Goal: Information Seeking & Learning: Learn about a topic

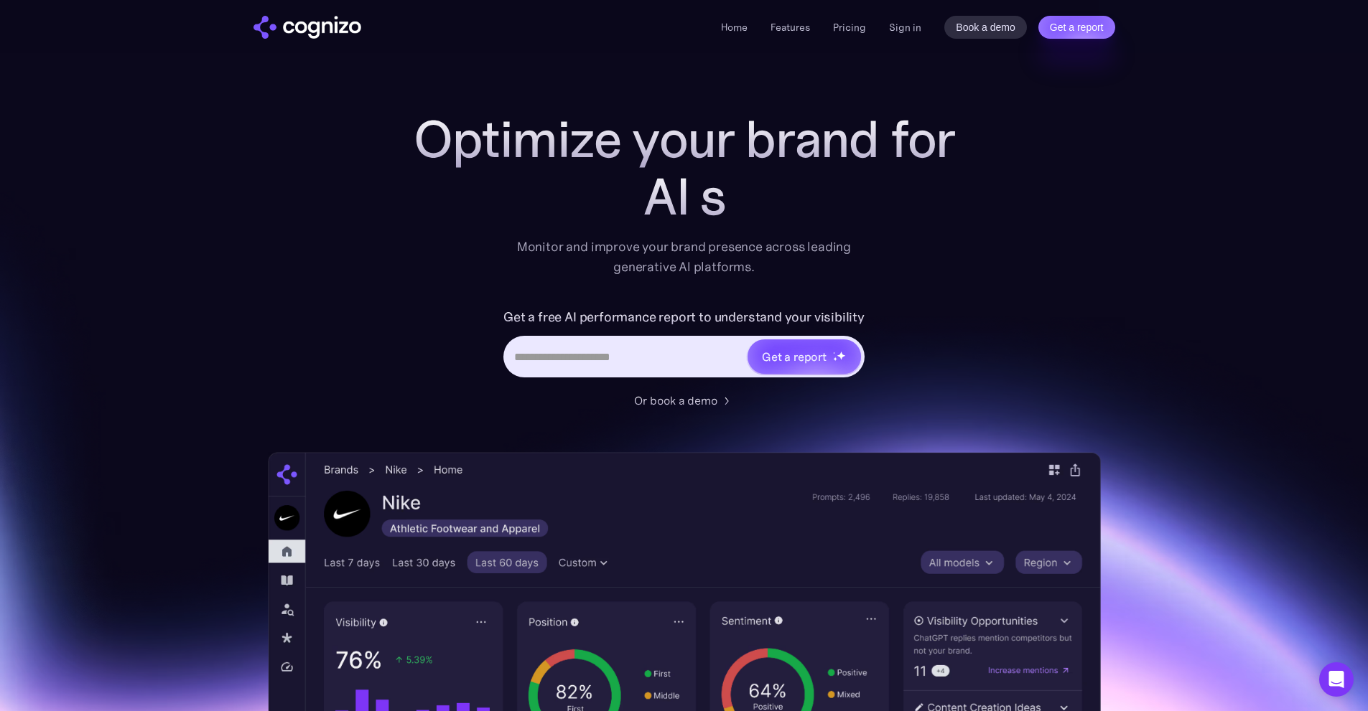
click at [888, 27] on div "Home Features Pricing Book a demo Get a report Sign in Book a demo Get a report" at bounding box center [917, 27] width 393 height 23
click at [892, 27] on link "Sign in" at bounding box center [905, 27] width 32 height 17
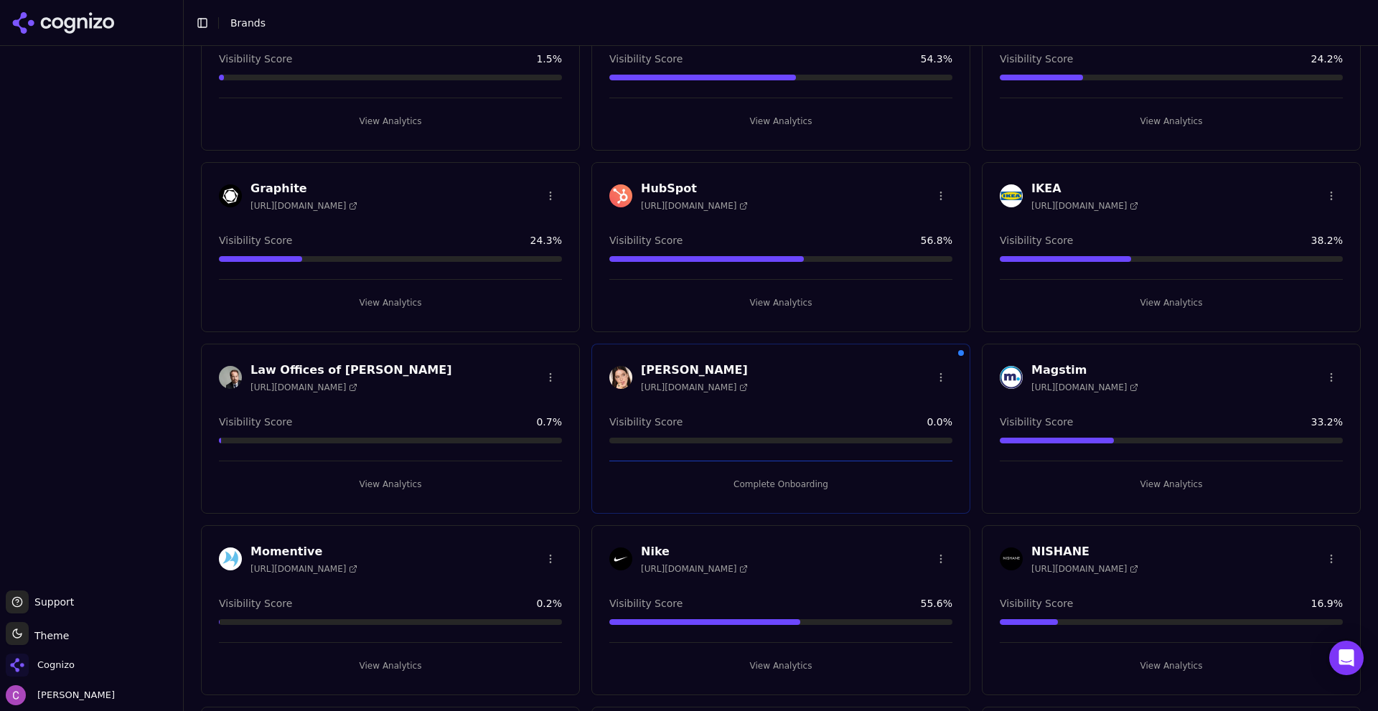
scroll to position [862, 0]
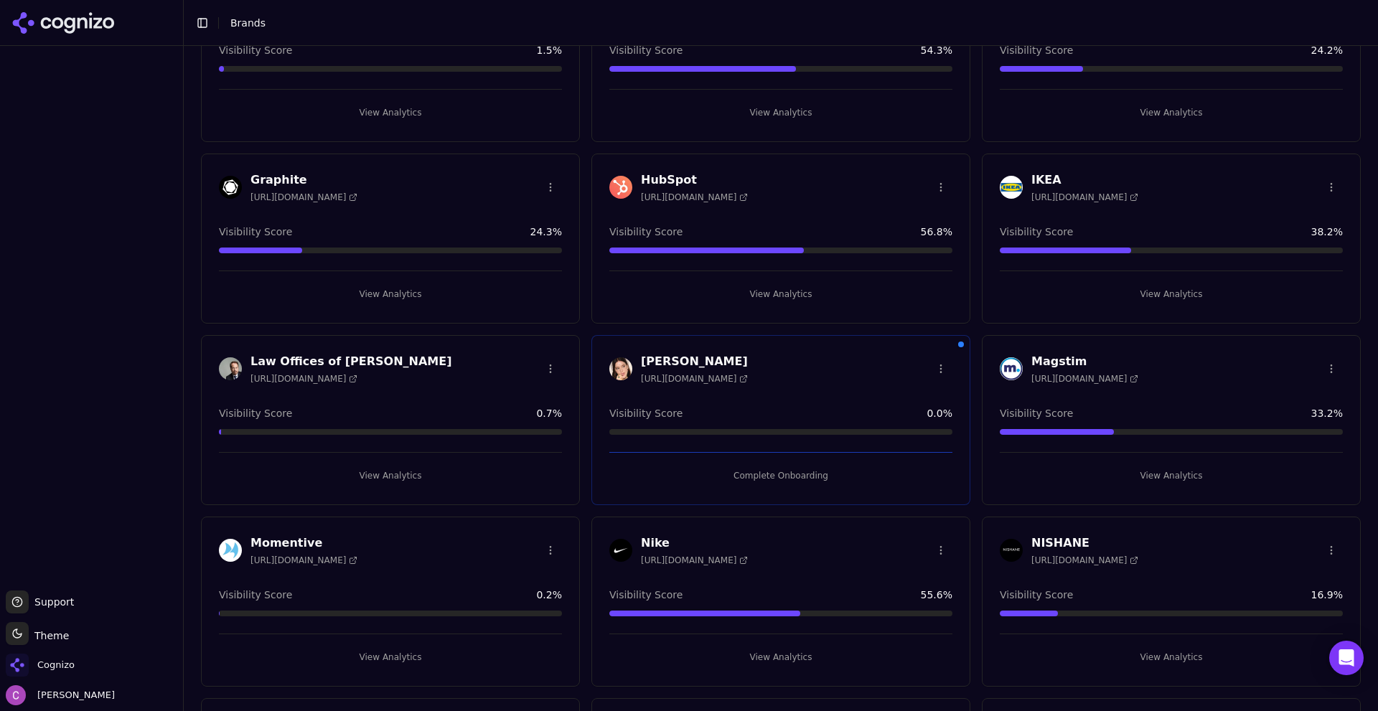
click at [732, 291] on button "View Analytics" at bounding box center [781, 294] width 343 height 23
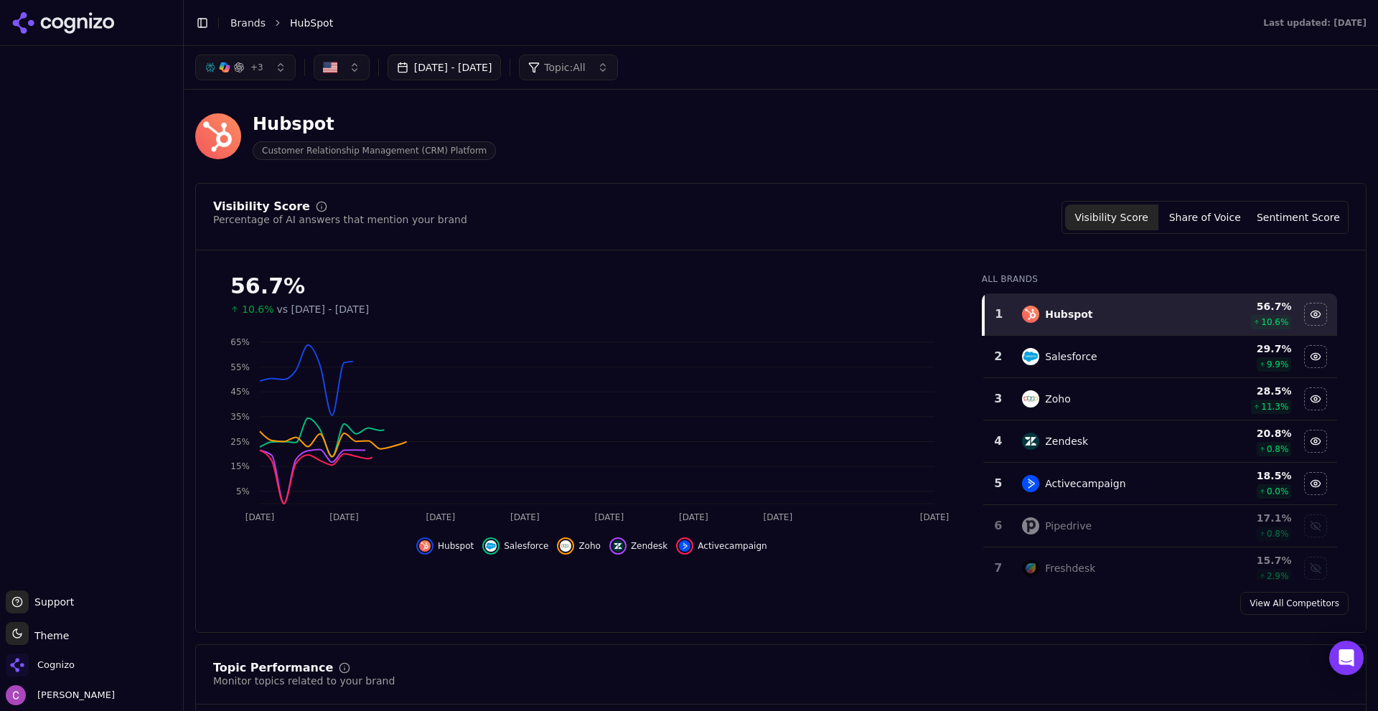
click at [781, 136] on div "Hubspot Customer Relationship Management (CRM) Platform" at bounding box center [516, 136] width 643 height 47
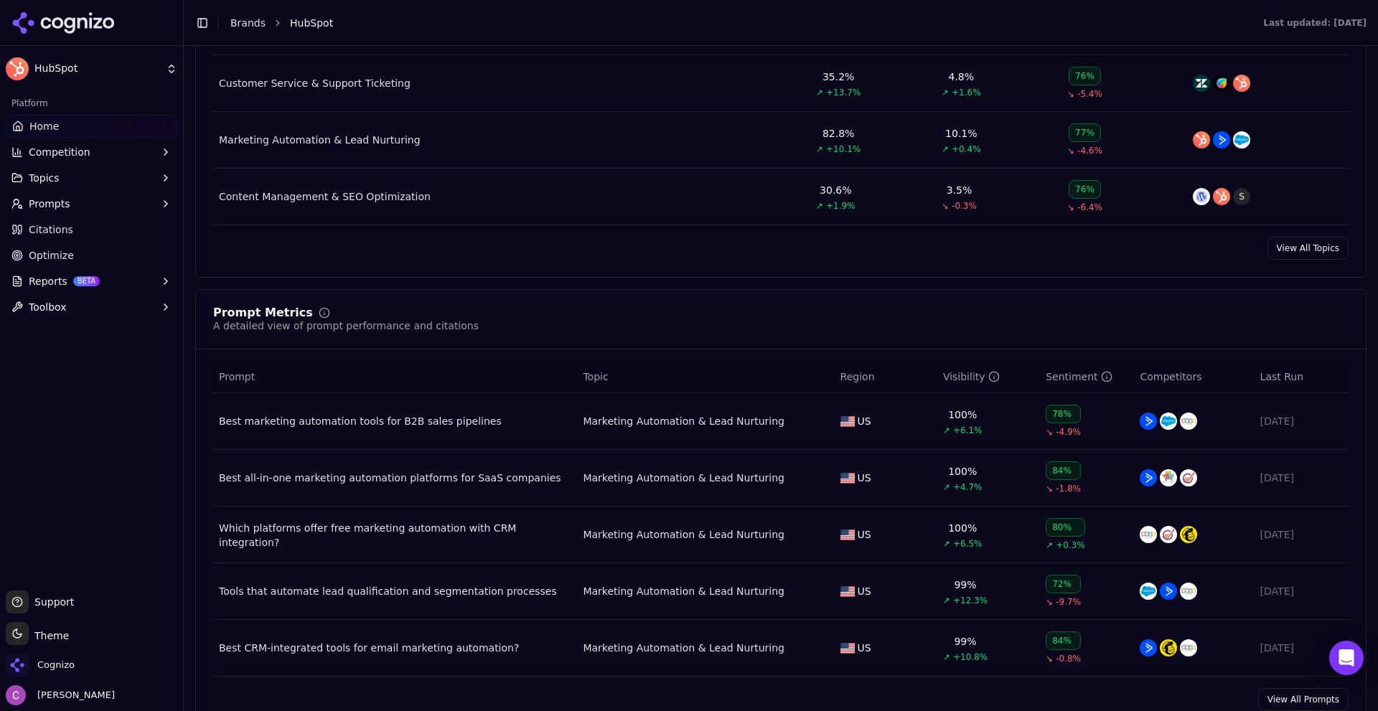
scroll to position [790, 0]
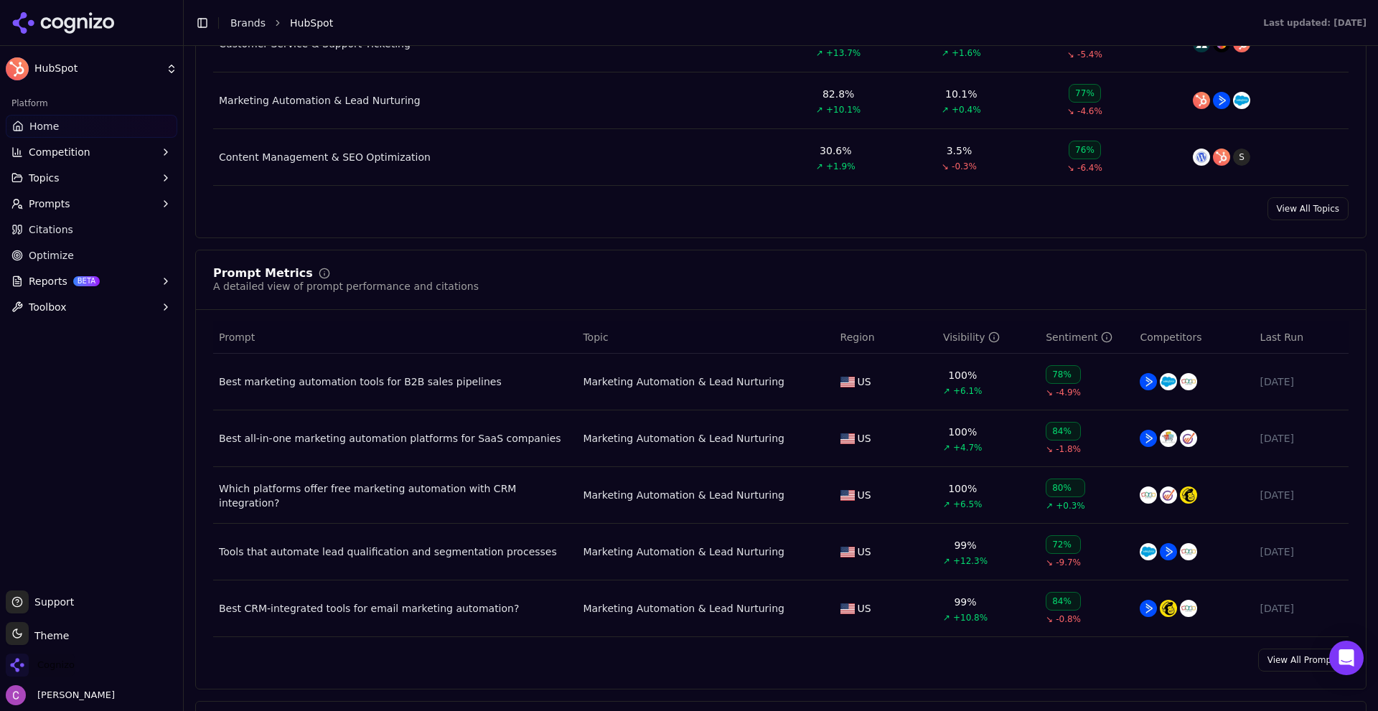
click at [71, 668] on span "Cognizo" at bounding box center [55, 665] width 37 height 13
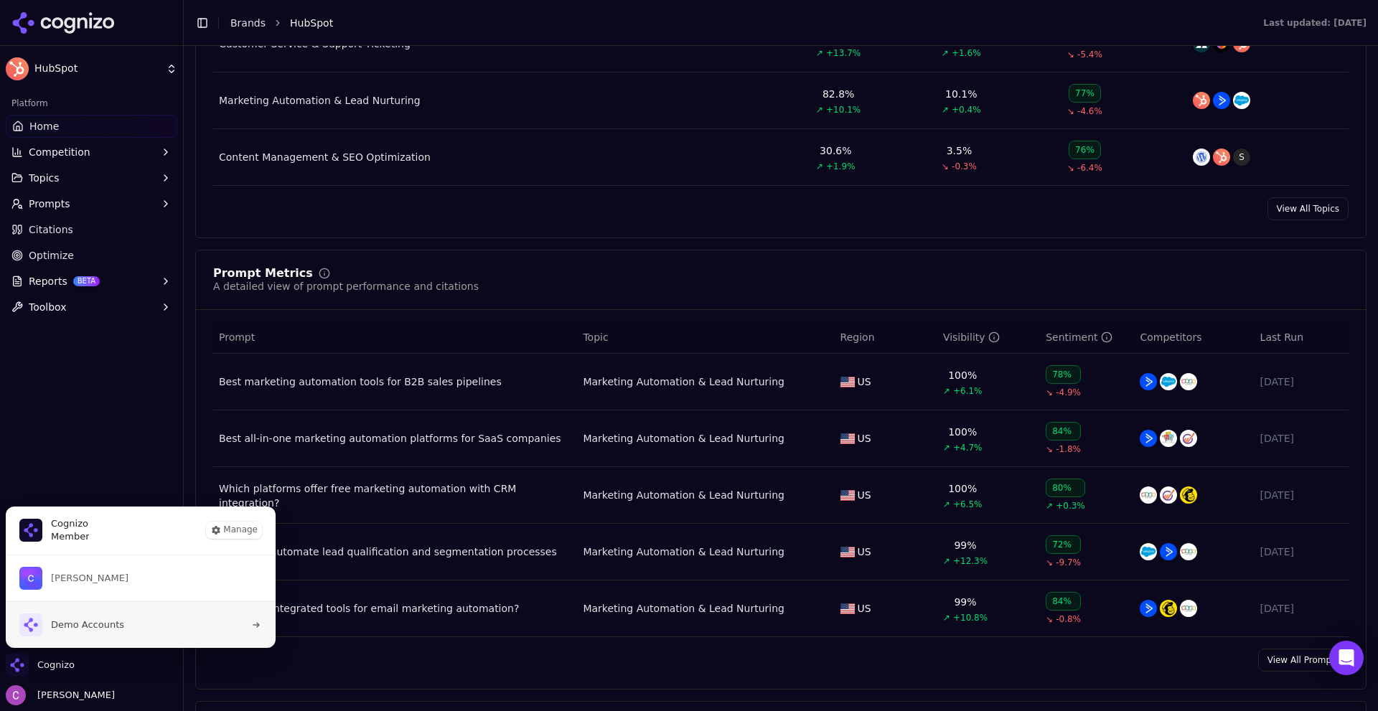
click at [152, 628] on button "Demo Accounts" at bounding box center [140, 625] width 271 height 47
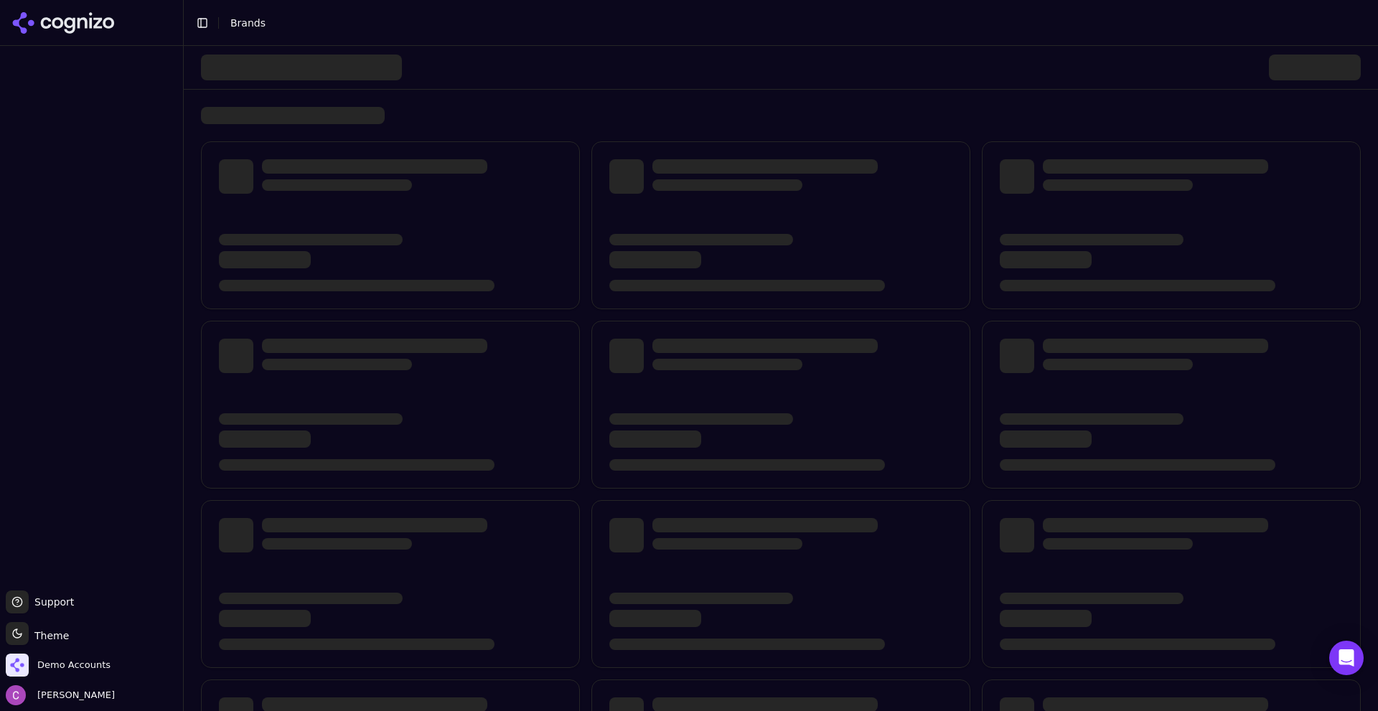
click at [990, 65] on div at bounding box center [781, 67] width 1160 height 43
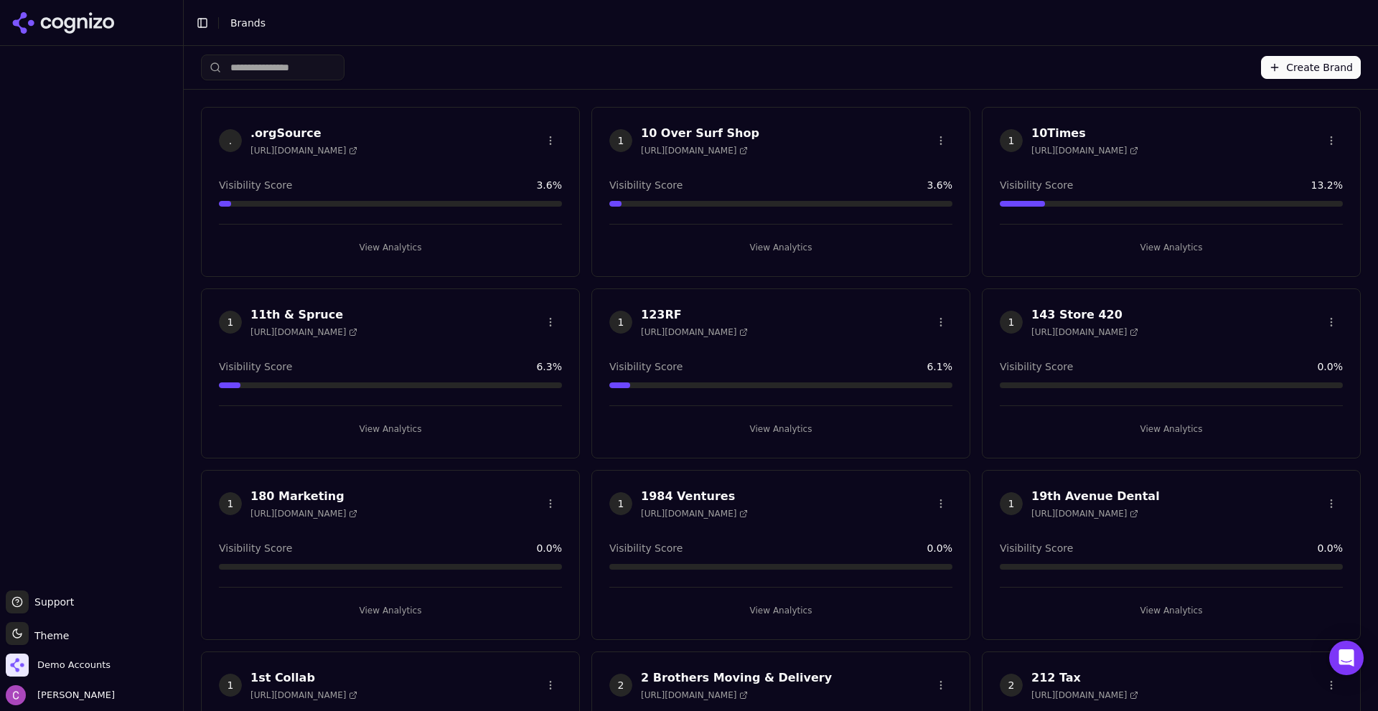
click at [285, 68] on input "search" at bounding box center [273, 68] width 144 height 26
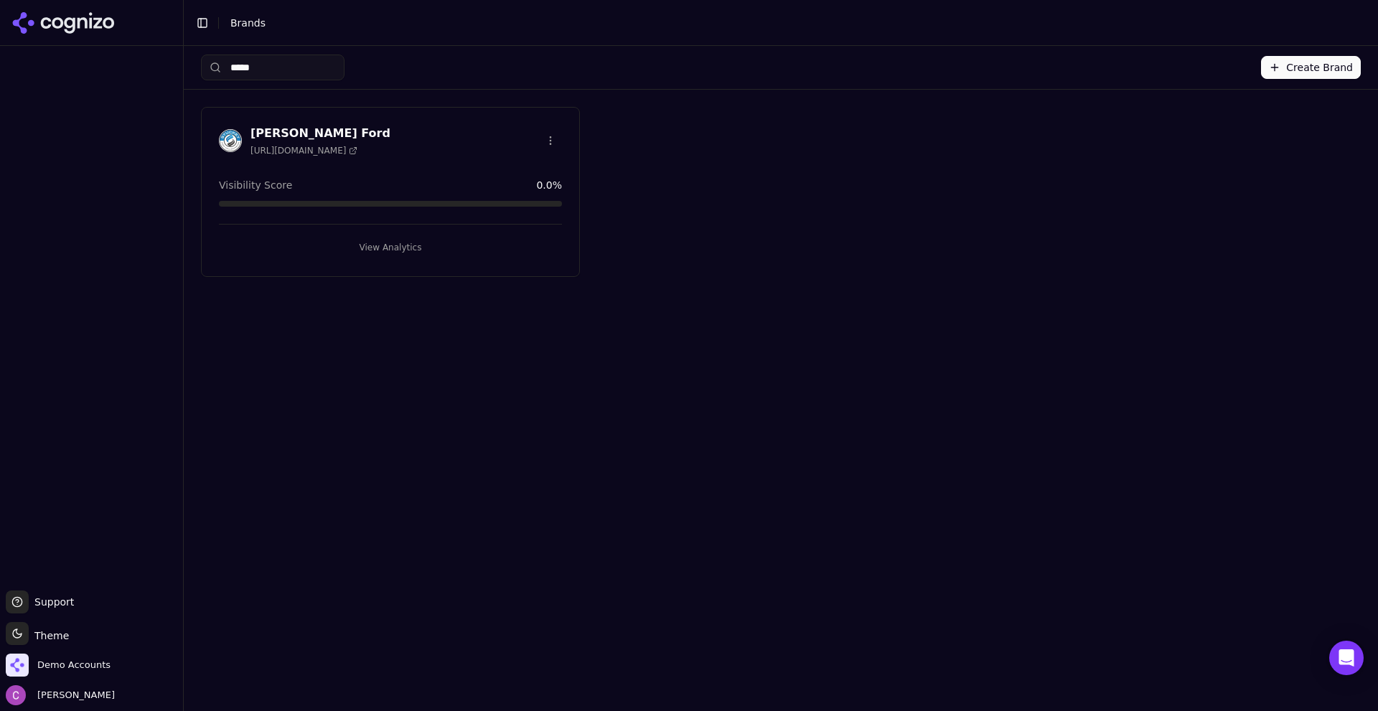
type input "*****"
click at [391, 247] on button "View Analytics" at bounding box center [390, 247] width 343 height 23
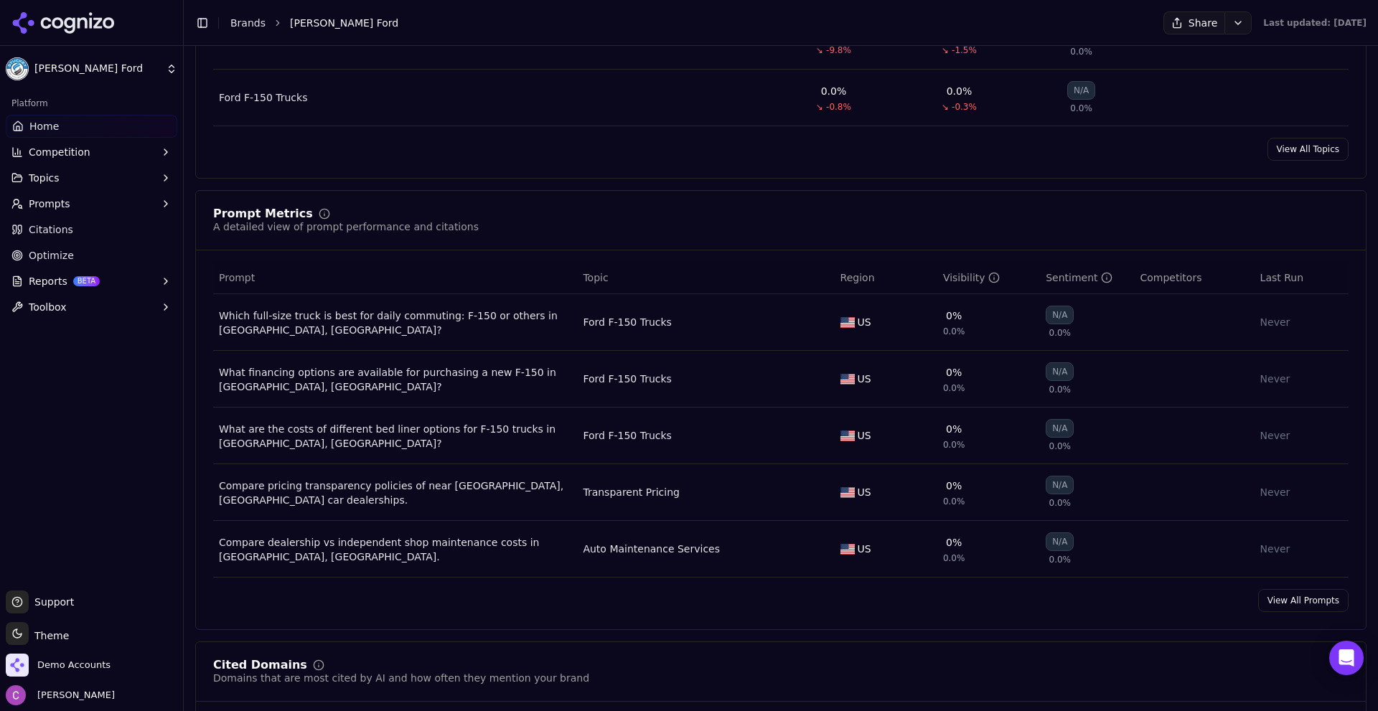
scroll to position [862, 0]
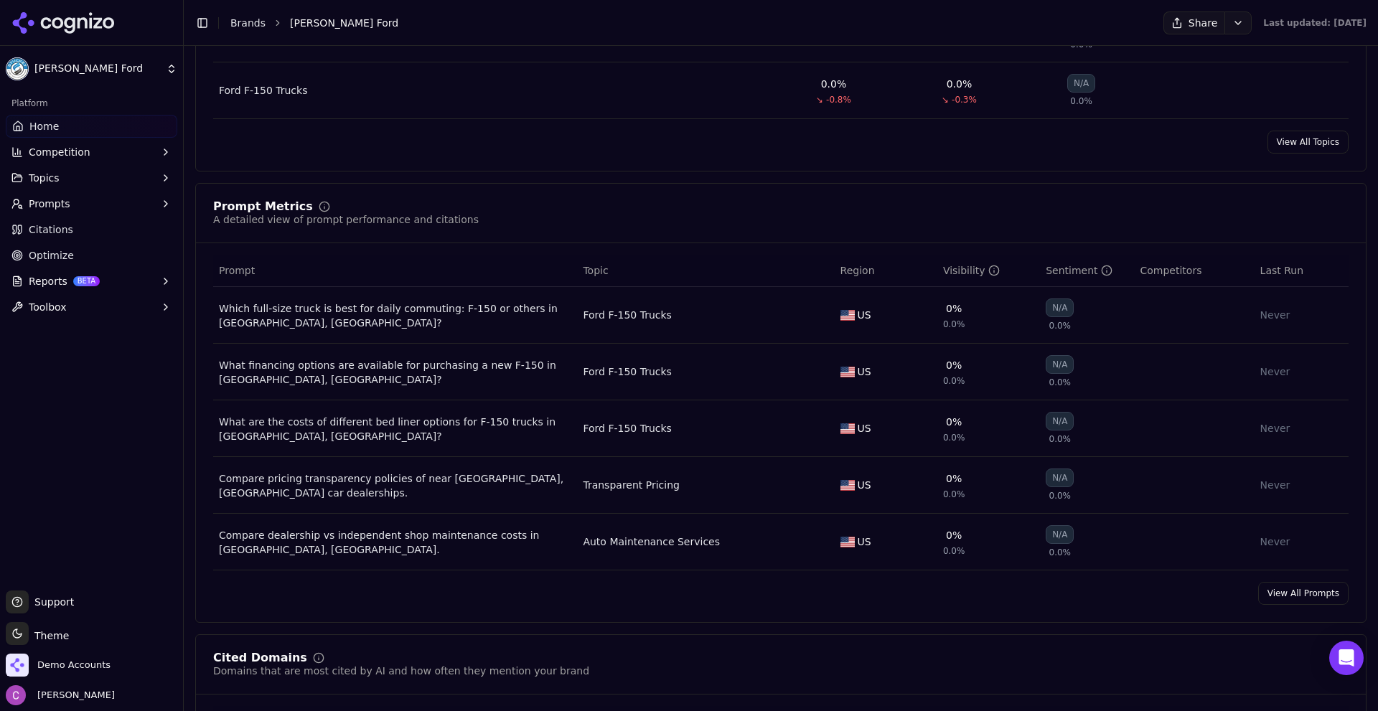
click at [378, 394] on html "Stuckey Ford Platform Home Competition Topics Prompts Citations Optimize Report…" at bounding box center [689, 355] width 1378 height 711
click at [192, 334] on html "Stuckey Ford Platform Home Competition Topics Prompts Citations Optimize Report…" at bounding box center [689, 355] width 1378 height 711
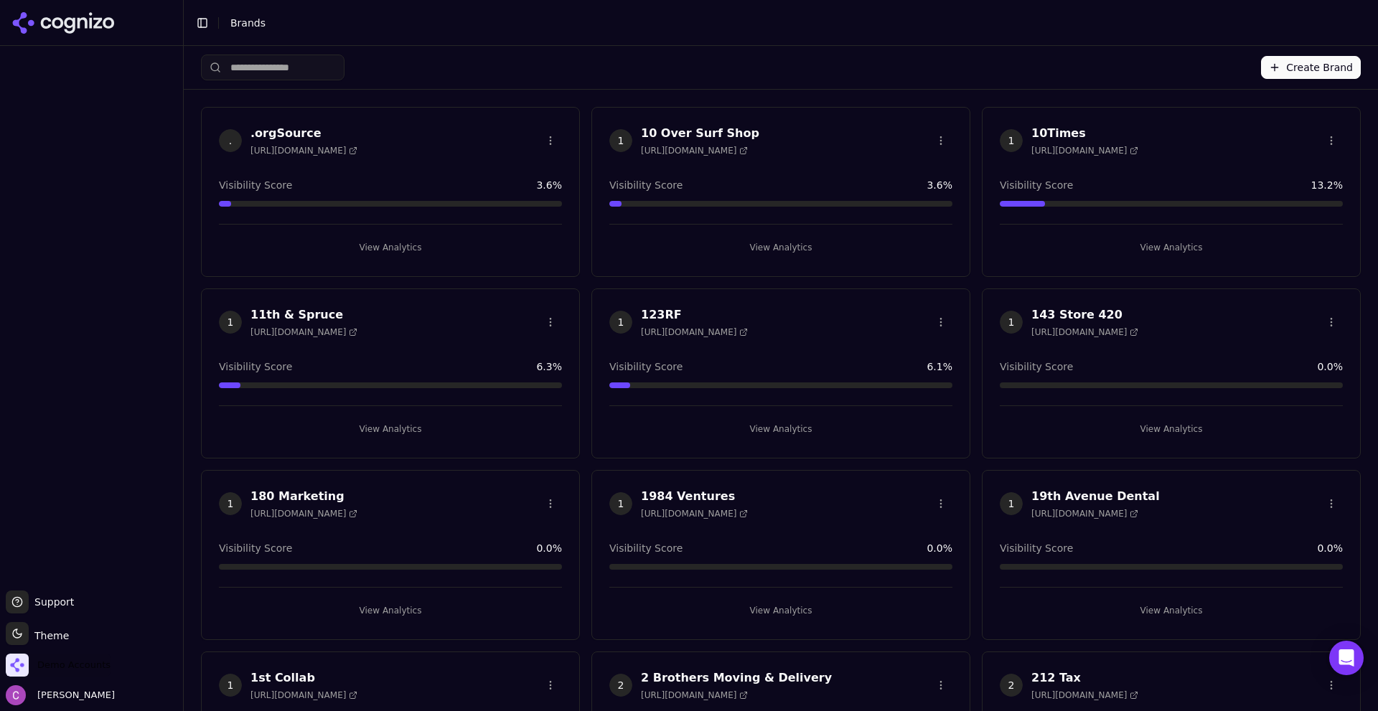
click at [73, 663] on span "Demo Accounts" at bounding box center [73, 665] width 73 height 13
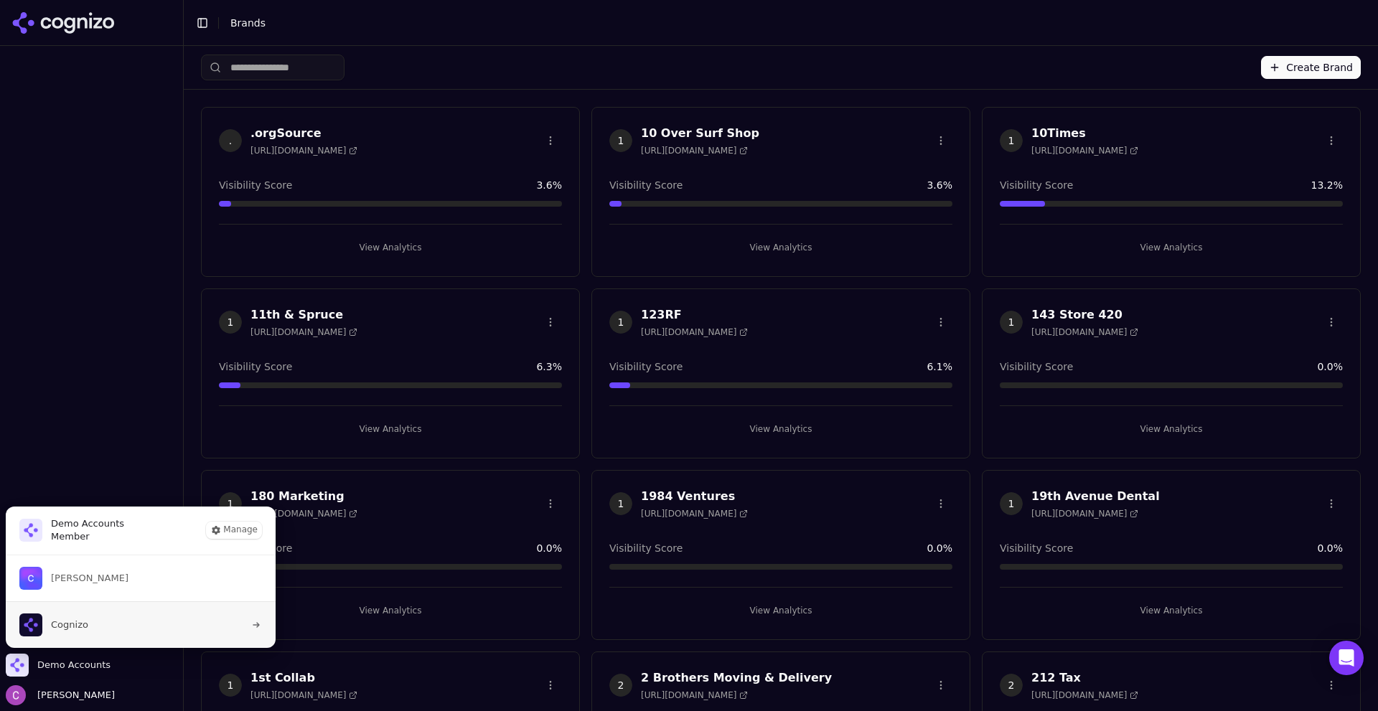
click at [90, 621] on button "Cognizo" at bounding box center [140, 625] width 271 height 47
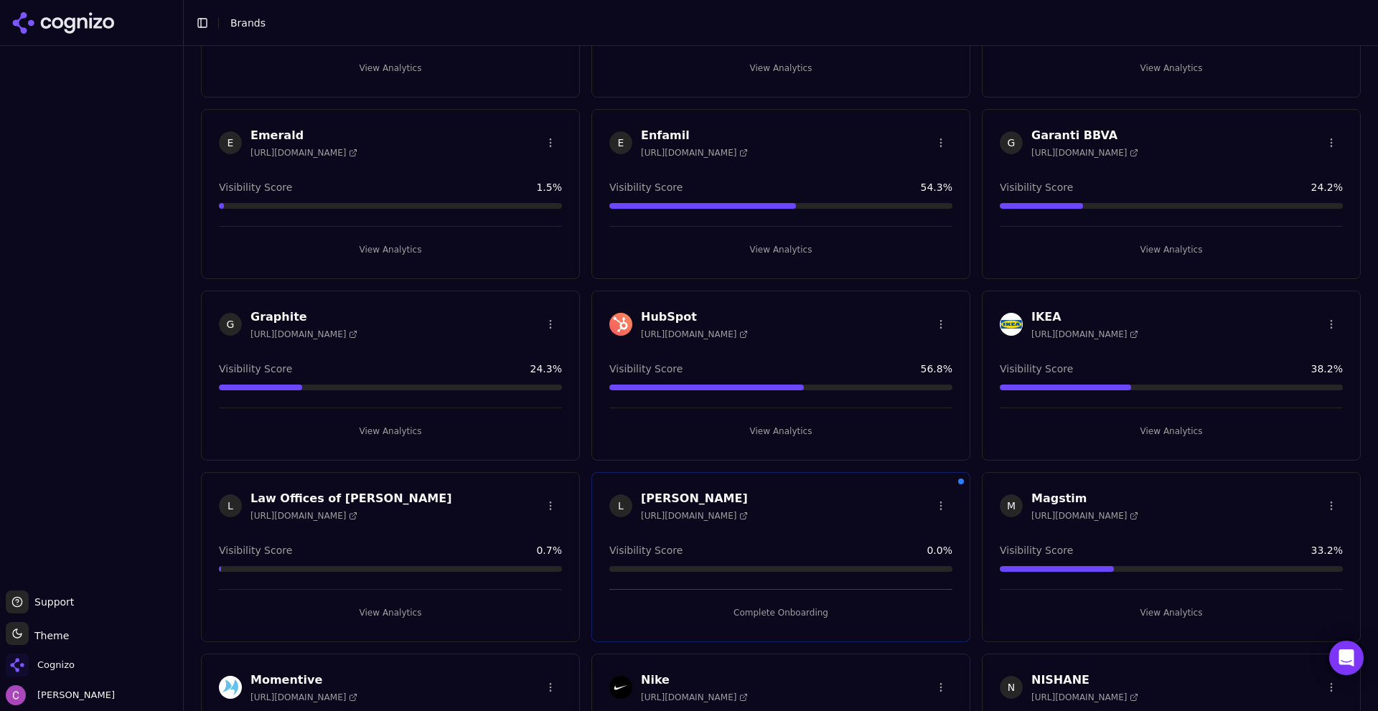
scroll to position [790, 0]
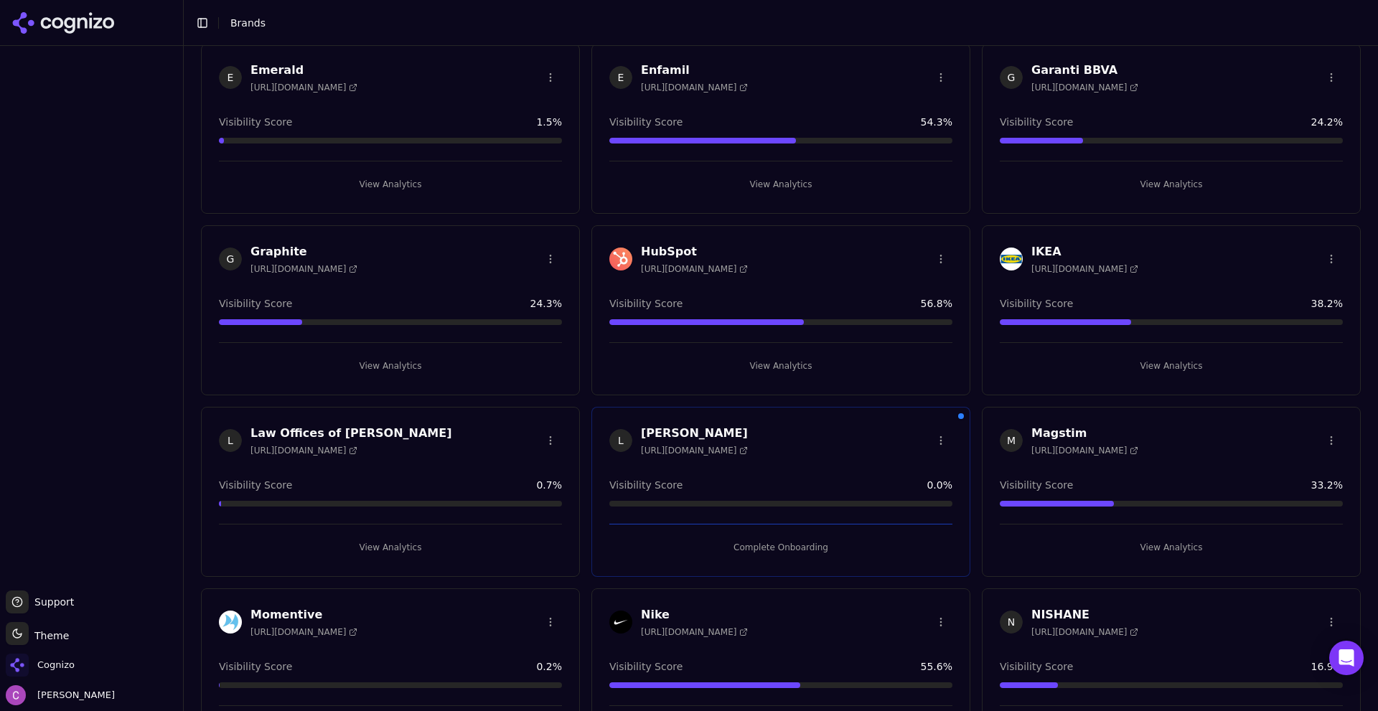
click at [776, 359] on button "View Analytics" at bounding box center [781, 366] width 343 height 23
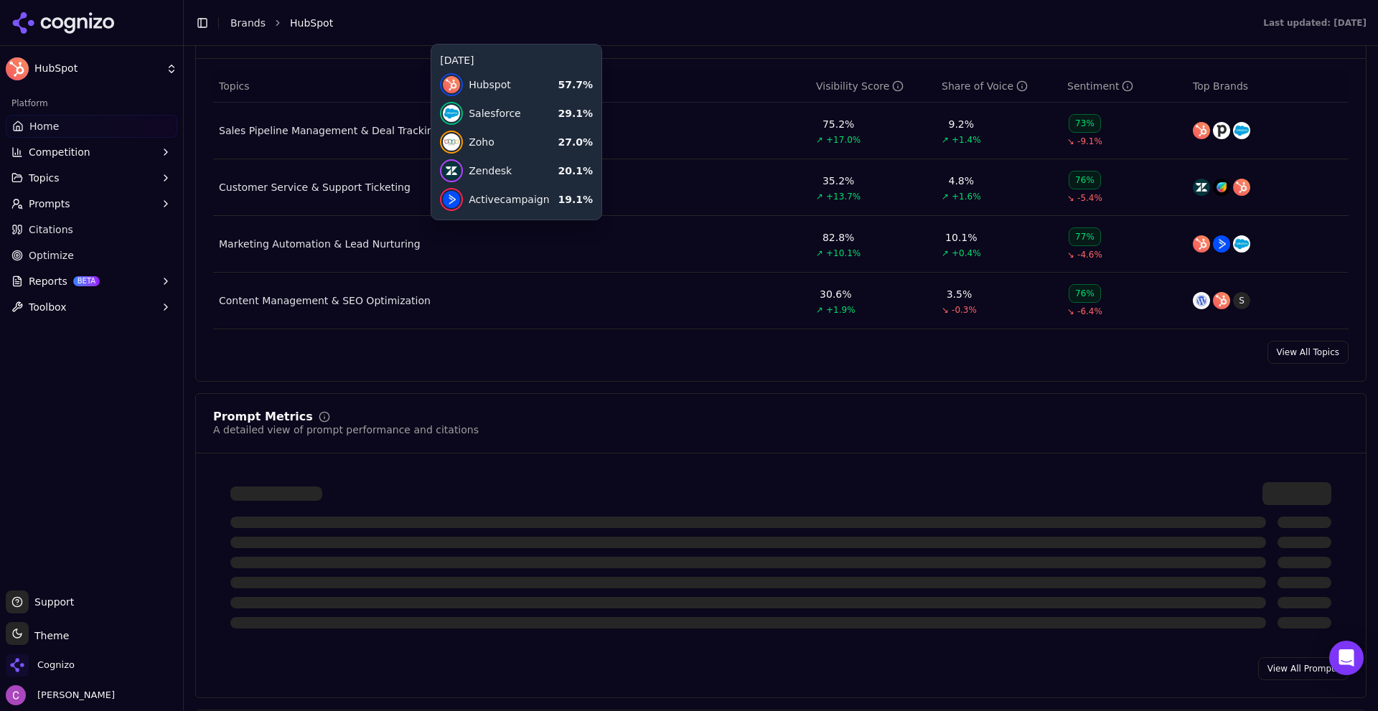
scroll to position [862, 0]
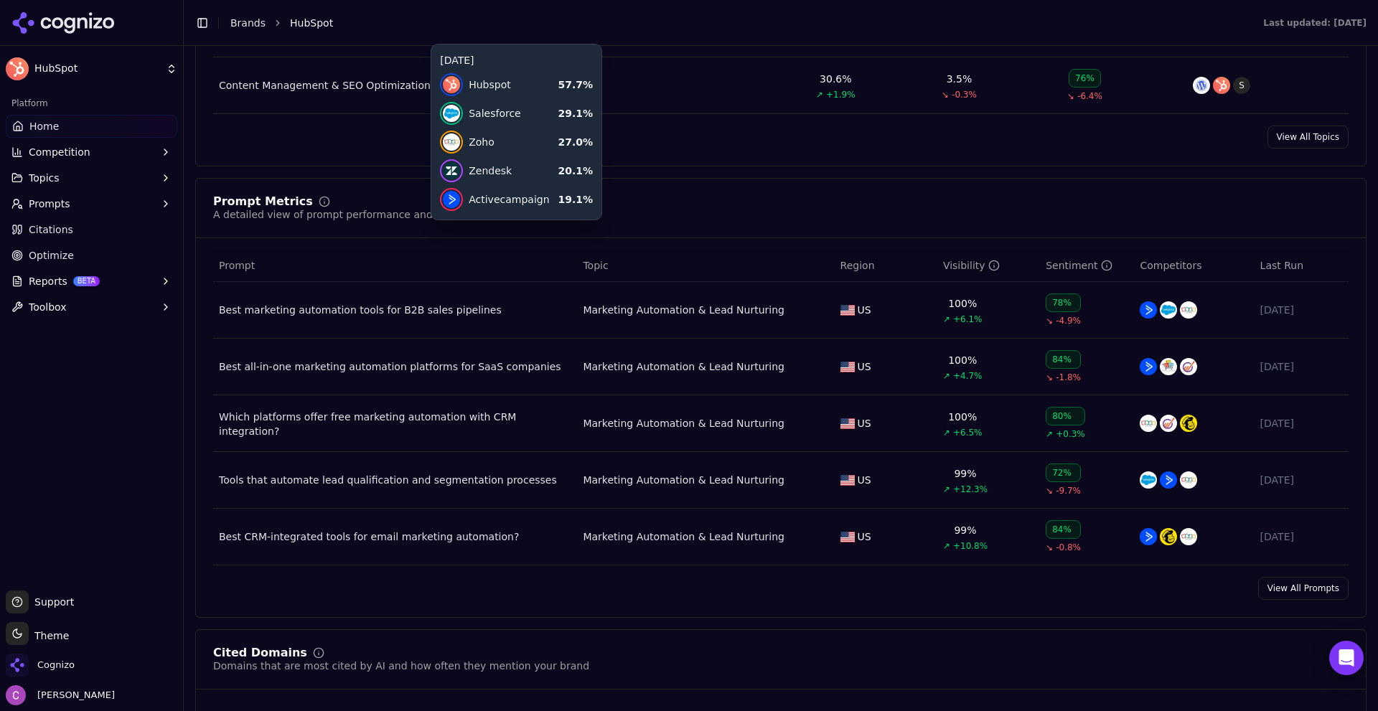
click at [689, 190] on div "Prompt Metrics A detailed view of prompt performance and citations Prompt Topic…" at bounding box center [781, 398] width 1172 height 440
drag, startPoint x: 739, startPoint y: 193, endPoint x: 733, endPoint y: 205, distance: 13.2
click at [740, 193] on div "Prompt Metrics A detailed view of prompt performance and citations Prompt Topic…" at bounding box center [781, 398] width 1172 height 440
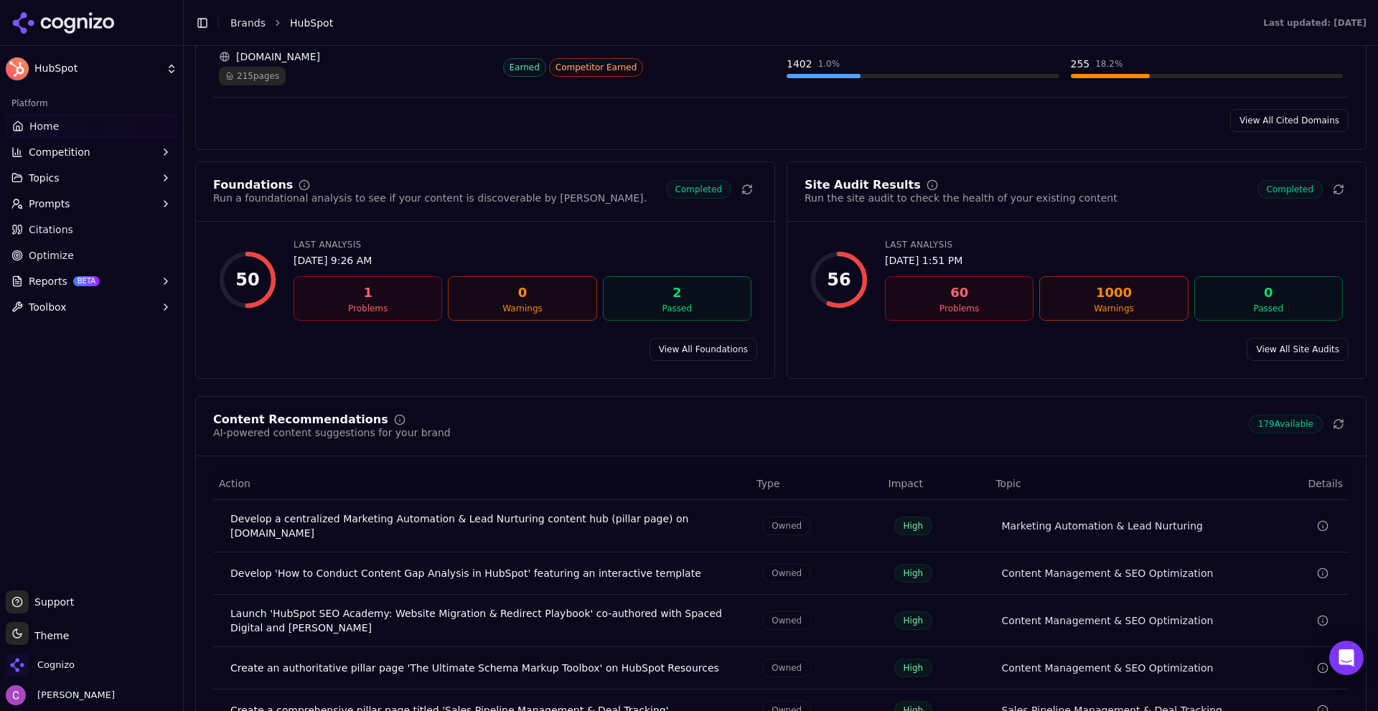
scroll to position [1938, 0]
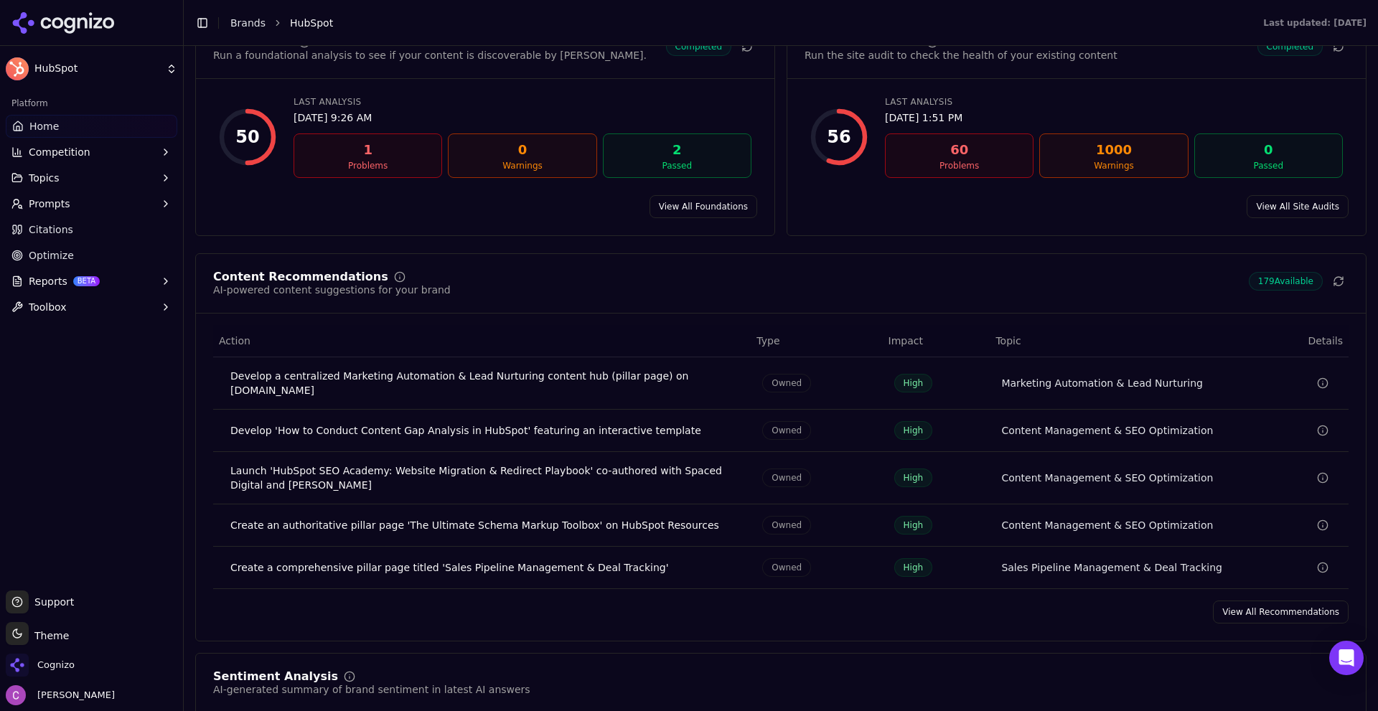
click at [74, 202] on button "Prompts" at bounding box center [92, 203] width 172 height 23
click at [77, 232] on span "Active" at bounding box center [91, 227] width 125 height 14
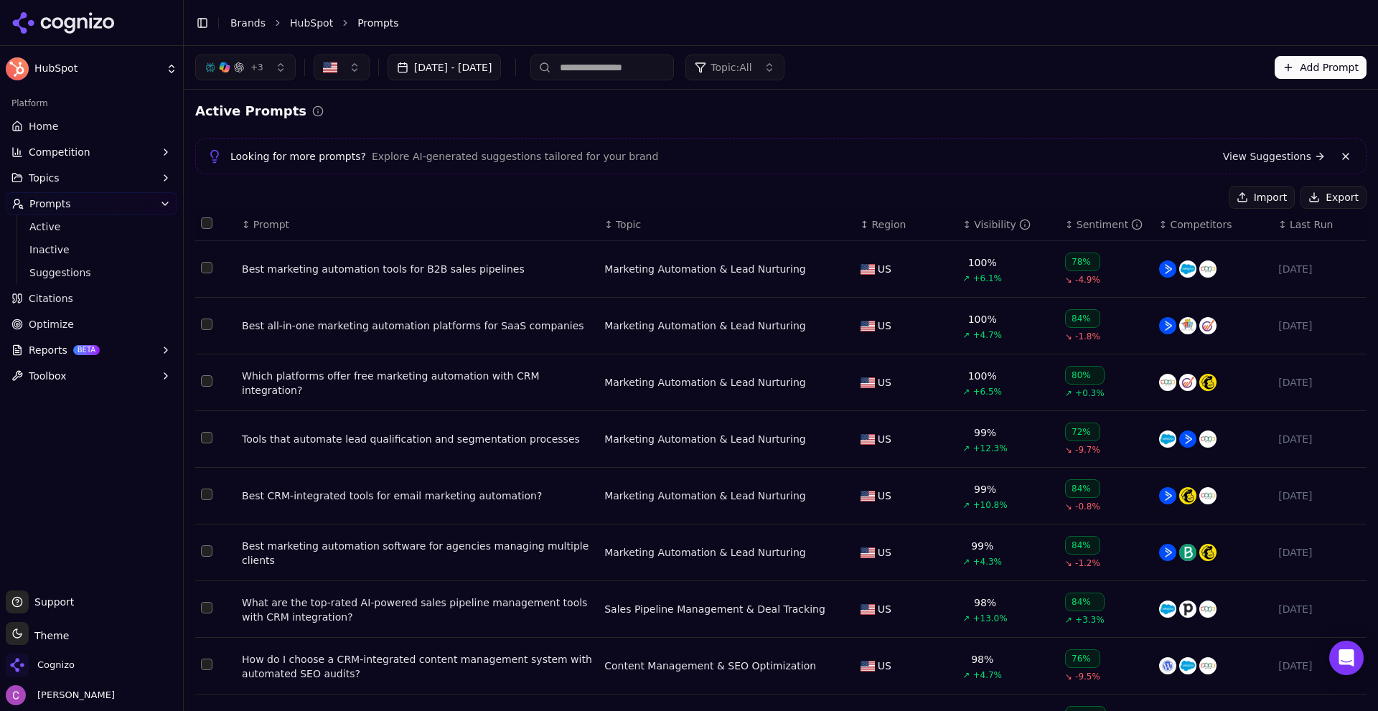
click at [251, 230] on div "↕ Prompt" at bounding box center [417, 225] width 351 height 14
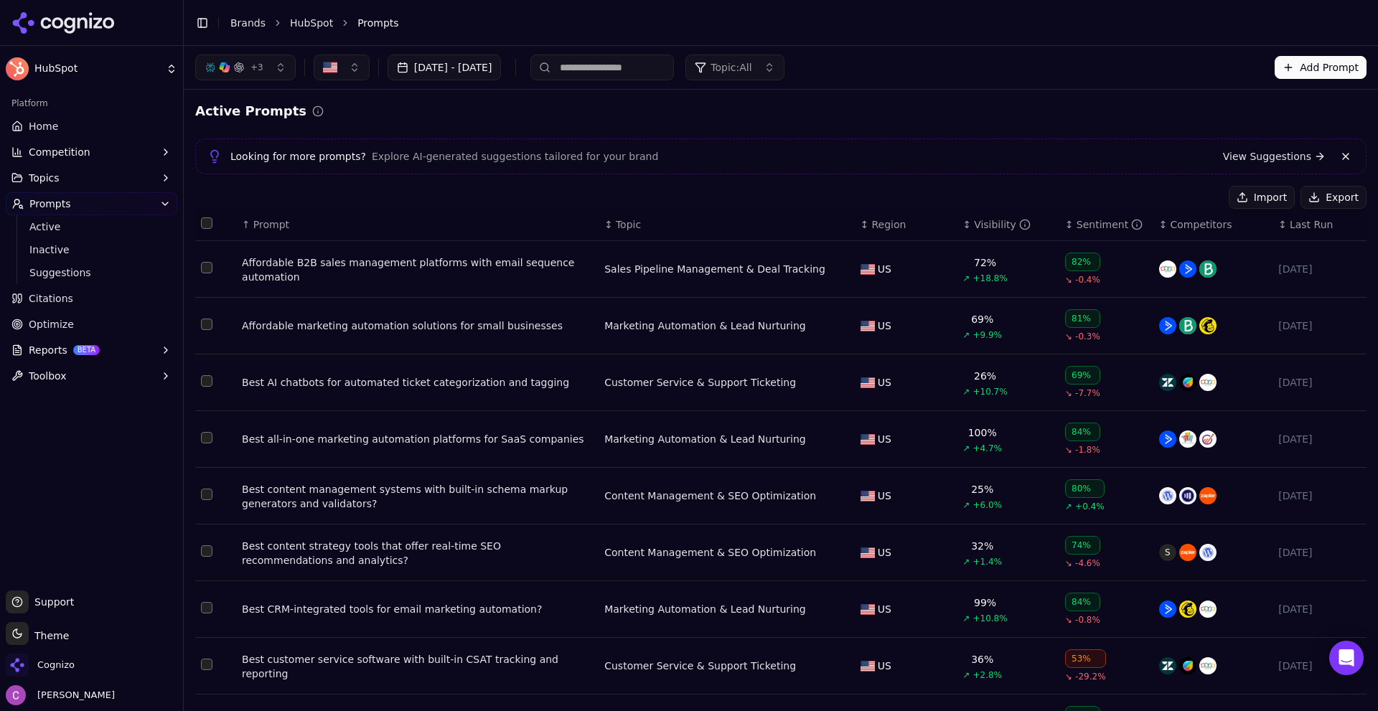
click at [310, 275] on div "Affordable B2B sales management platforms with email sequence automation" at bounding box center [417, 270] width 351 height 29
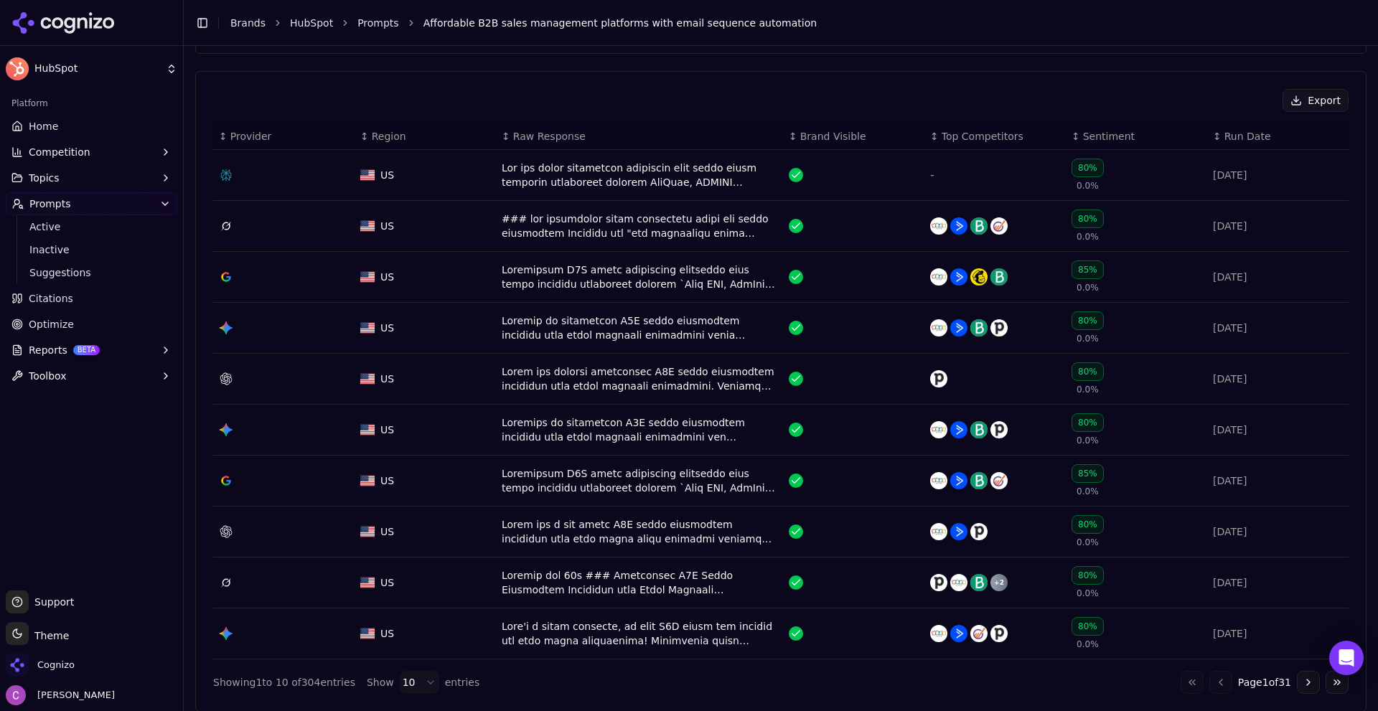
scroll to position [503, 0]
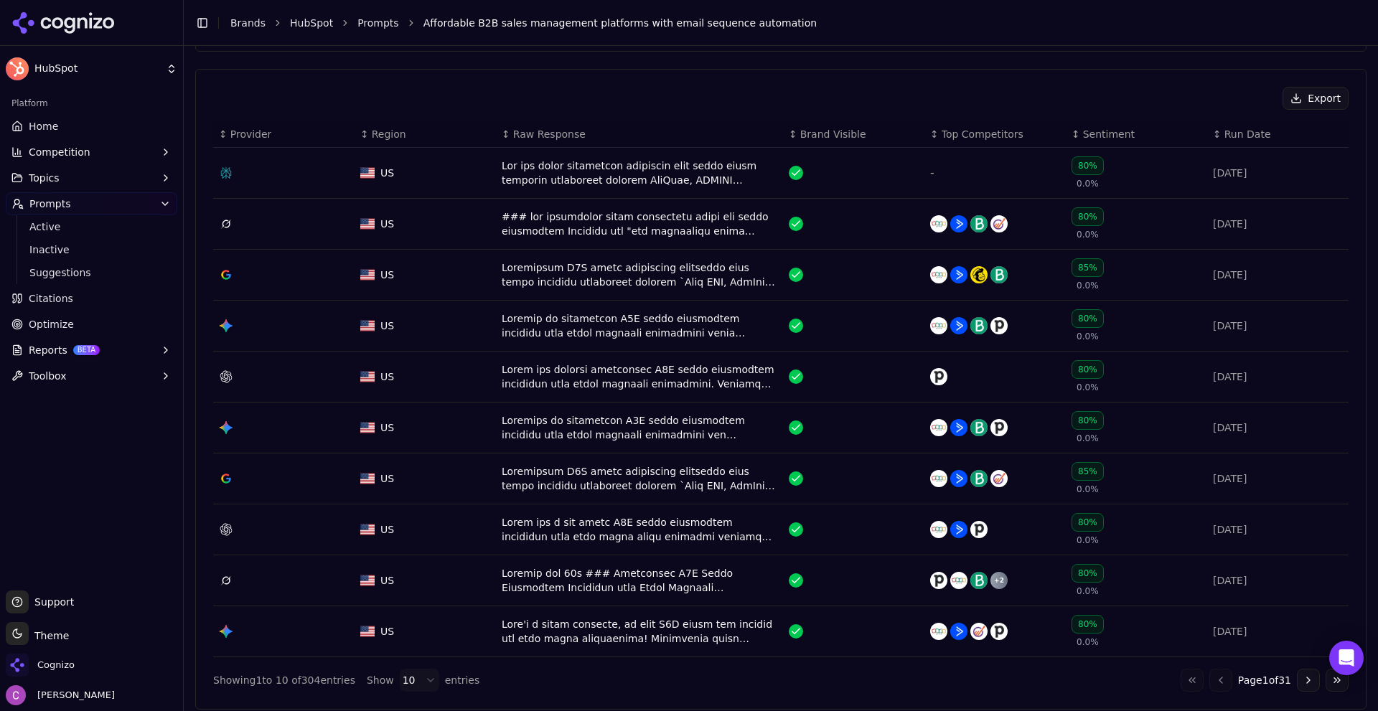
click at [587, 172] on div "Data table" at bounding box center [640, 173] width 276 height 29
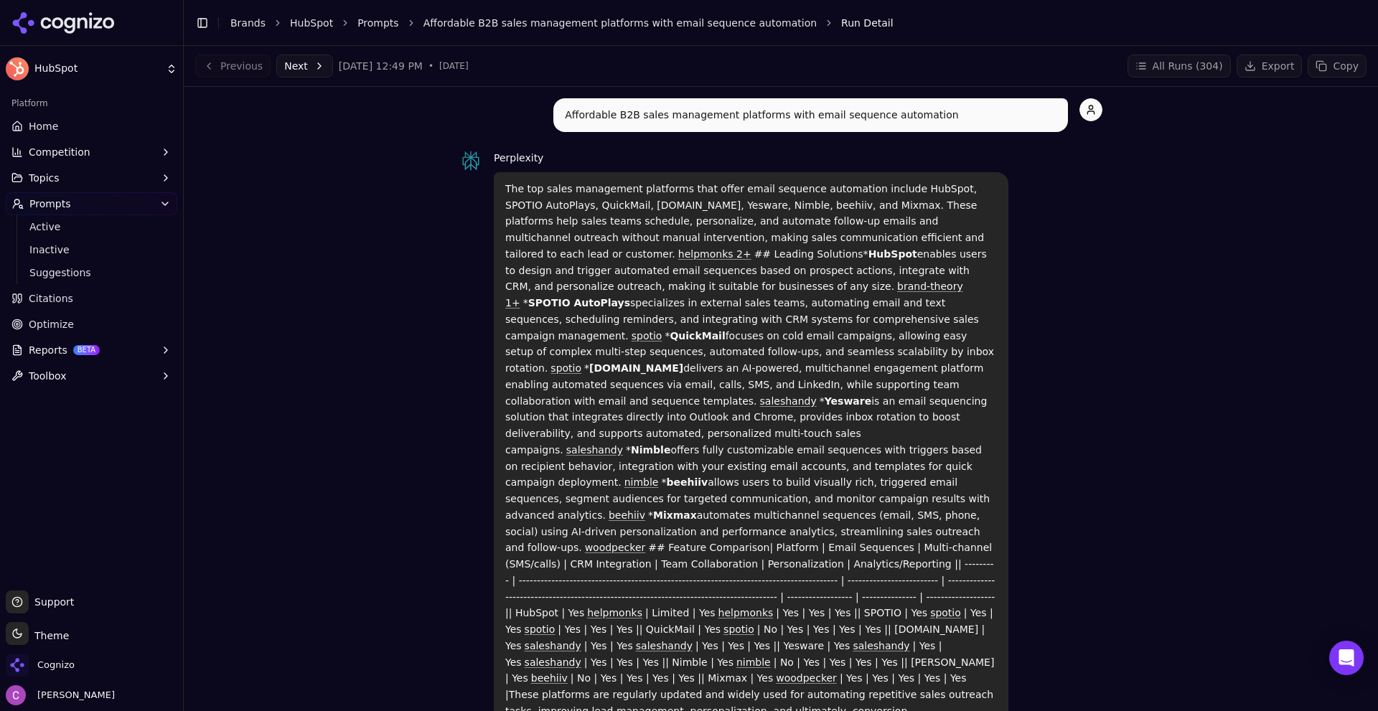
click at [403, 270] on div "Affordable B2B sales management platforms with email sequence automation Perple…" at bounding box center [781, 709] width 1172 height 1223
click at [51, 210] on span "Prompts" at bounding box center [50, 204] width 42 height 14
click at [59, 202] on span "Prompts" at bounding box center [50, 204] width 42 height 14
click at [63, 270] on span "Suggestions" at bounding box center [91, 273] width 125 height 14
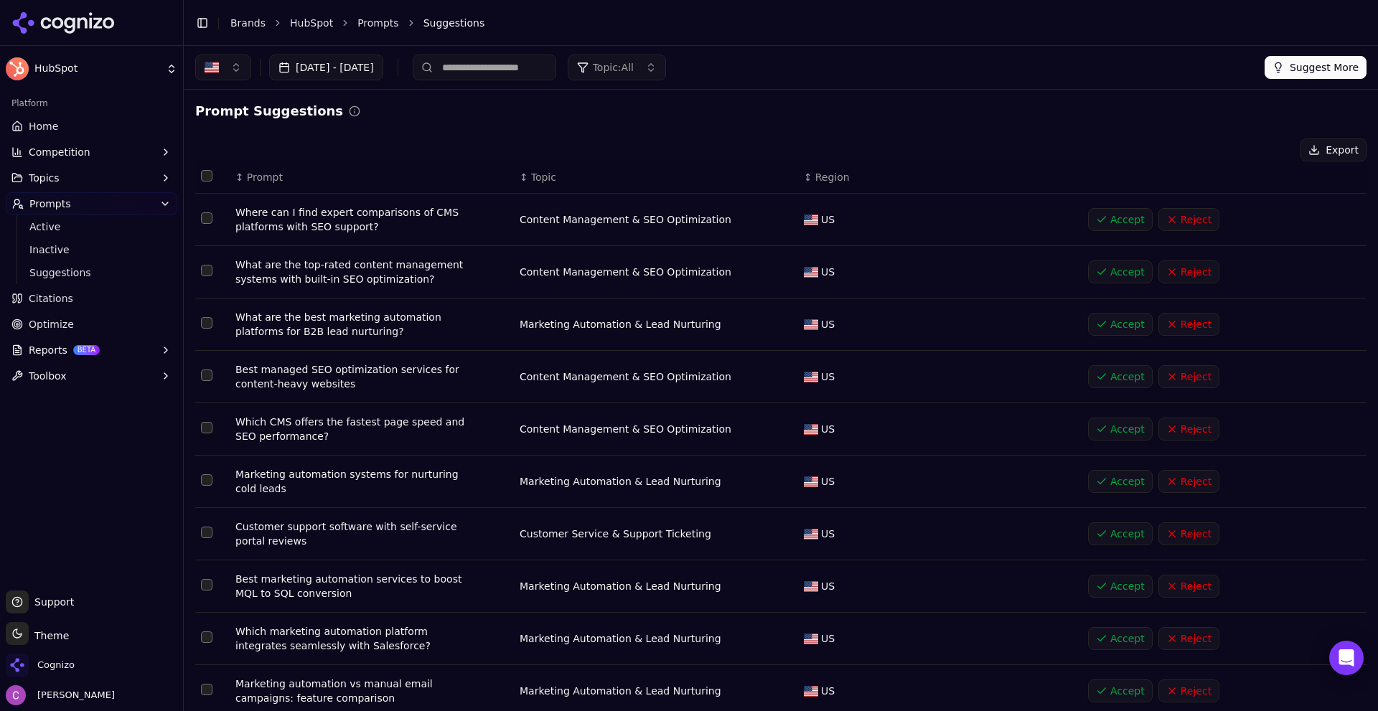
click at [52, 315] on link "Optimize" at bounding box center [92, 324] width 172 height 23
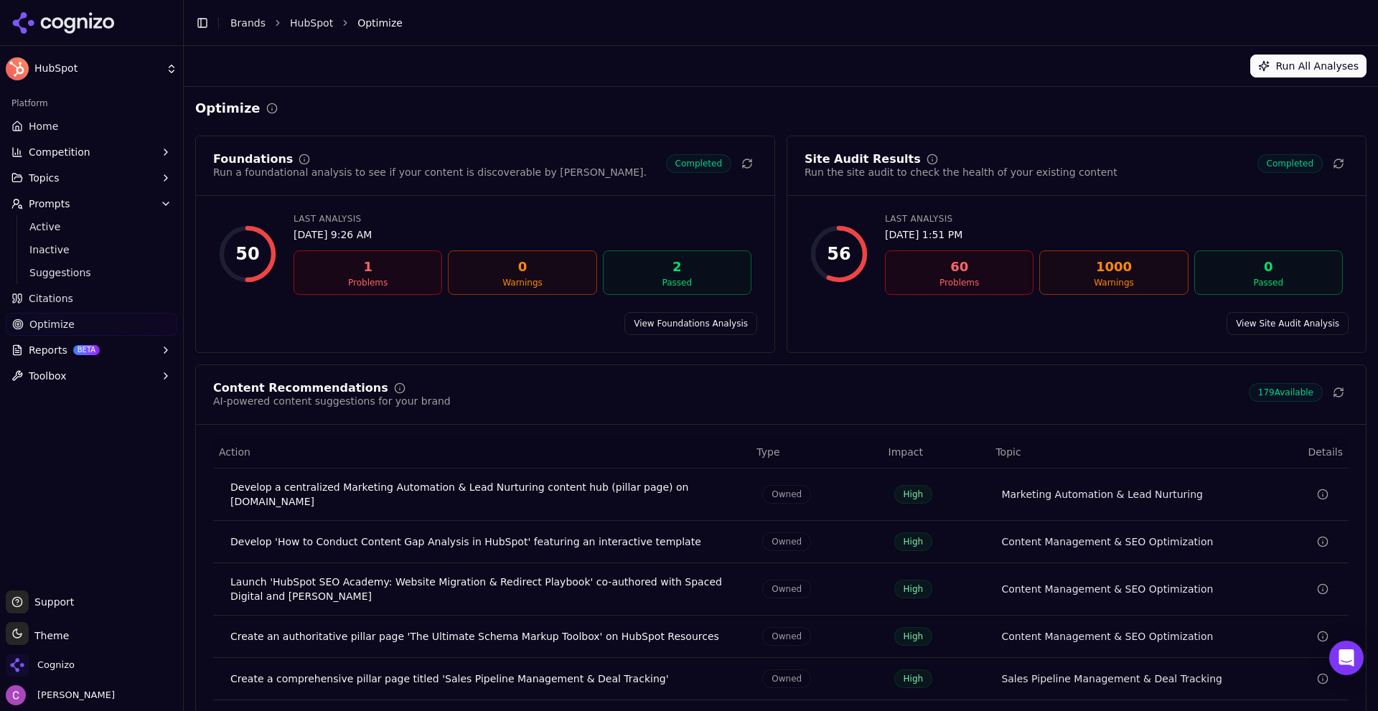
scroll to position [43, 0]
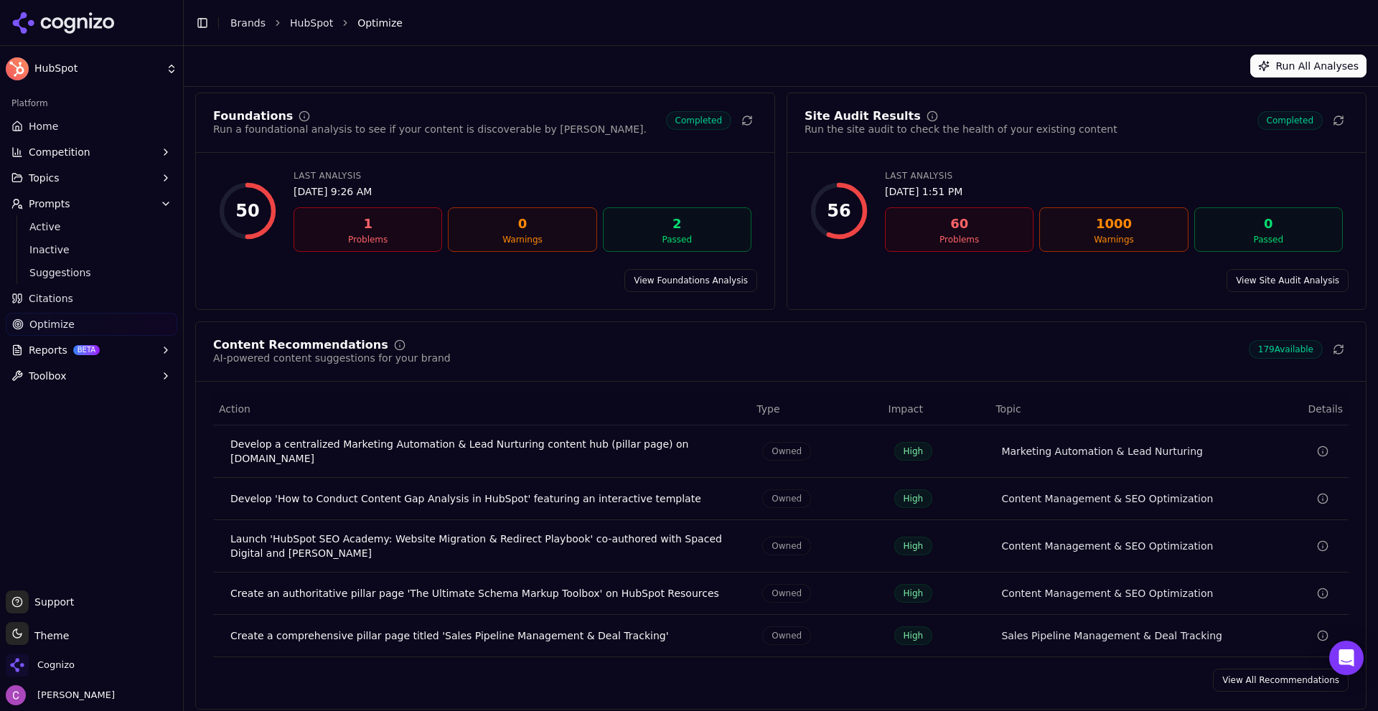
click at [1245, 682] on div "Content Recommendations AI-powered content suggestions for your brand 179 Avail…" at bounding box center [781, 516] width 1172 height 388
click at [1258, 669] on link "View All Recommendations" at bounding box center [1281, 680] width 136 height 23
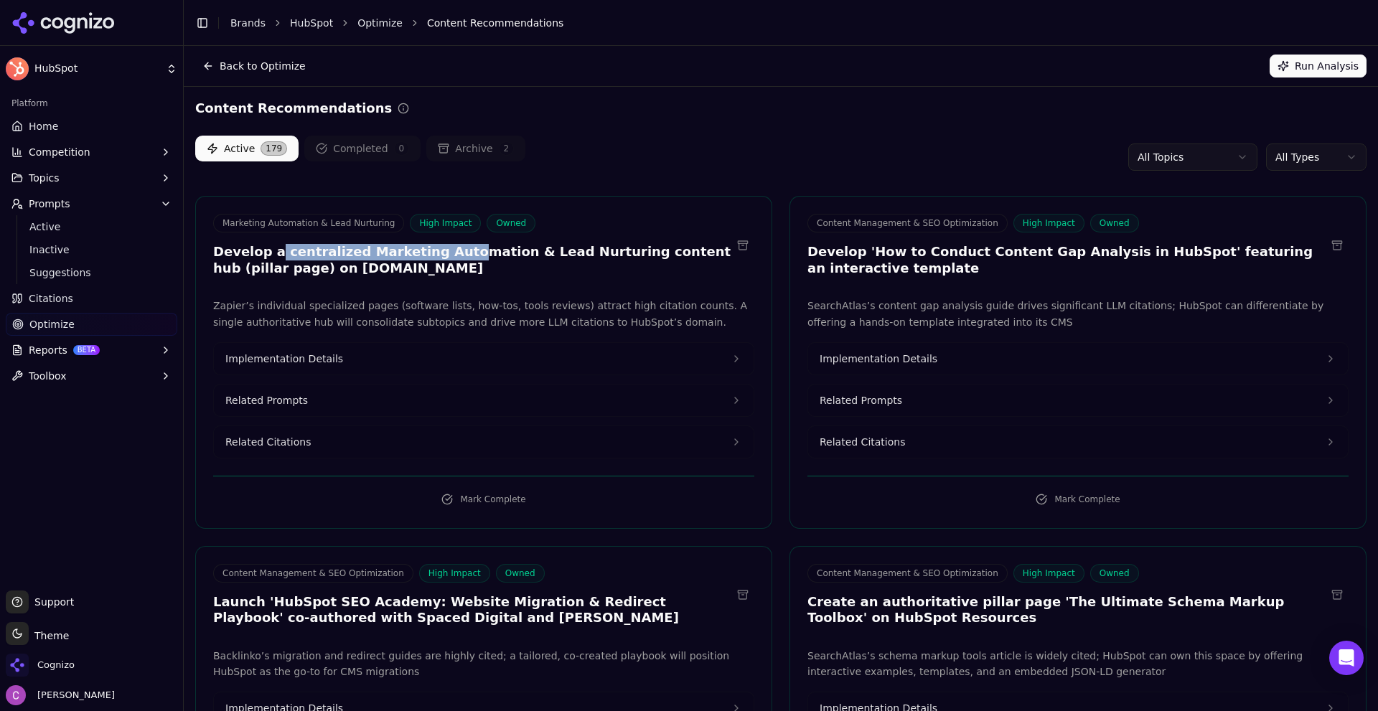
drag, startPoint x: 274, startPoint y: 256, endPoint x: 442, endPoint y: 235, distance: 169.2
click at [439, 234] on div "Marketing Automation & Lead Nurturing High Impact Owned Develop a centralized M…" at bounding box center [472, 245] width 518 height 62
click at [454, 261] on h3 "Develop a centralized Marketing Automation & Lead Nurturing content hub (pillar…" at bounding box center [472, 260] width 518 height 32
drag, startPoint x: 286, startPoint y: 253, endPoint x: 404, endPoint y: 253, distance: 118.5
click at [403, 253] on h3 "Develop a centralized Marketing Automation & Lead Nurturing content hub (pillar…" at bounding box center [472, 260] width 518 height 32
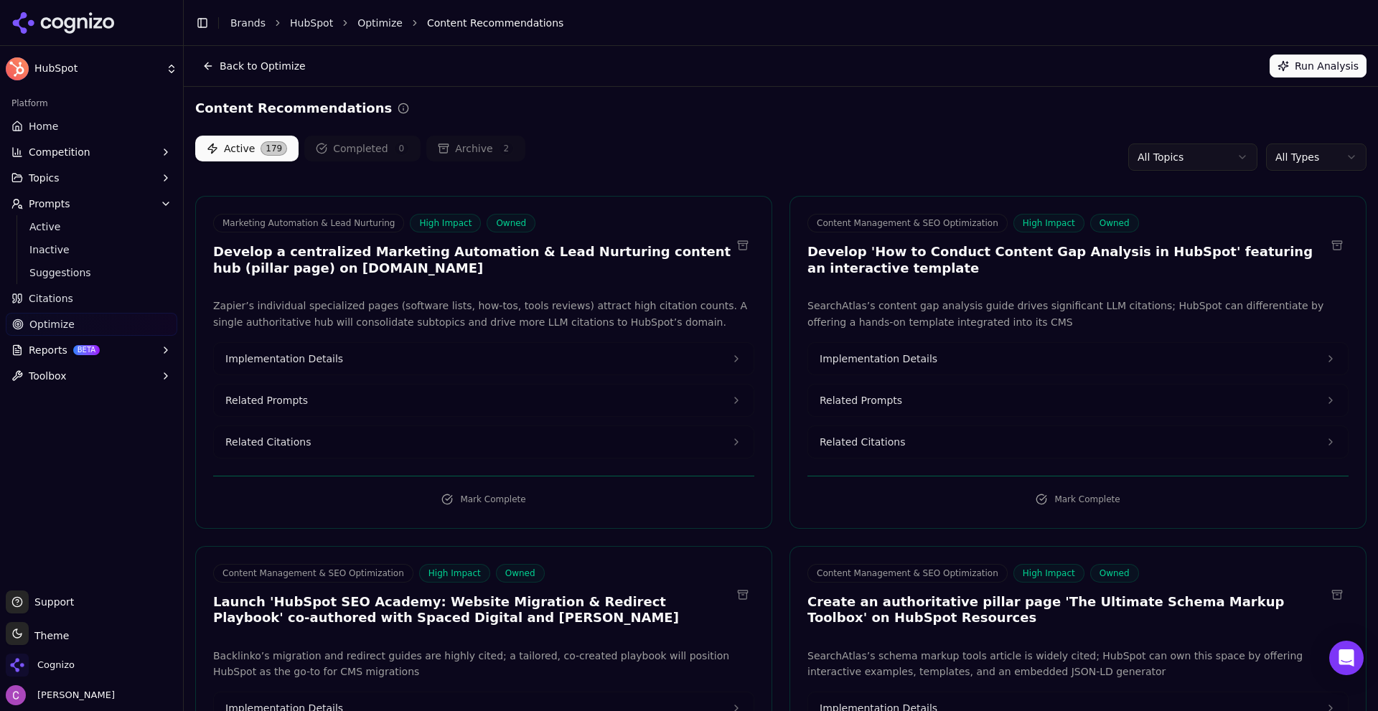
click at [442, 261] on h3 "Develop a centralized Marketing Automation & Lead Nurturing content hub (pillar…" at bounding box center [472, 260] width 518 height 32
click at [340, 403] on button "Related Prompts" at bounding box center [484, 401] width 540 height 32
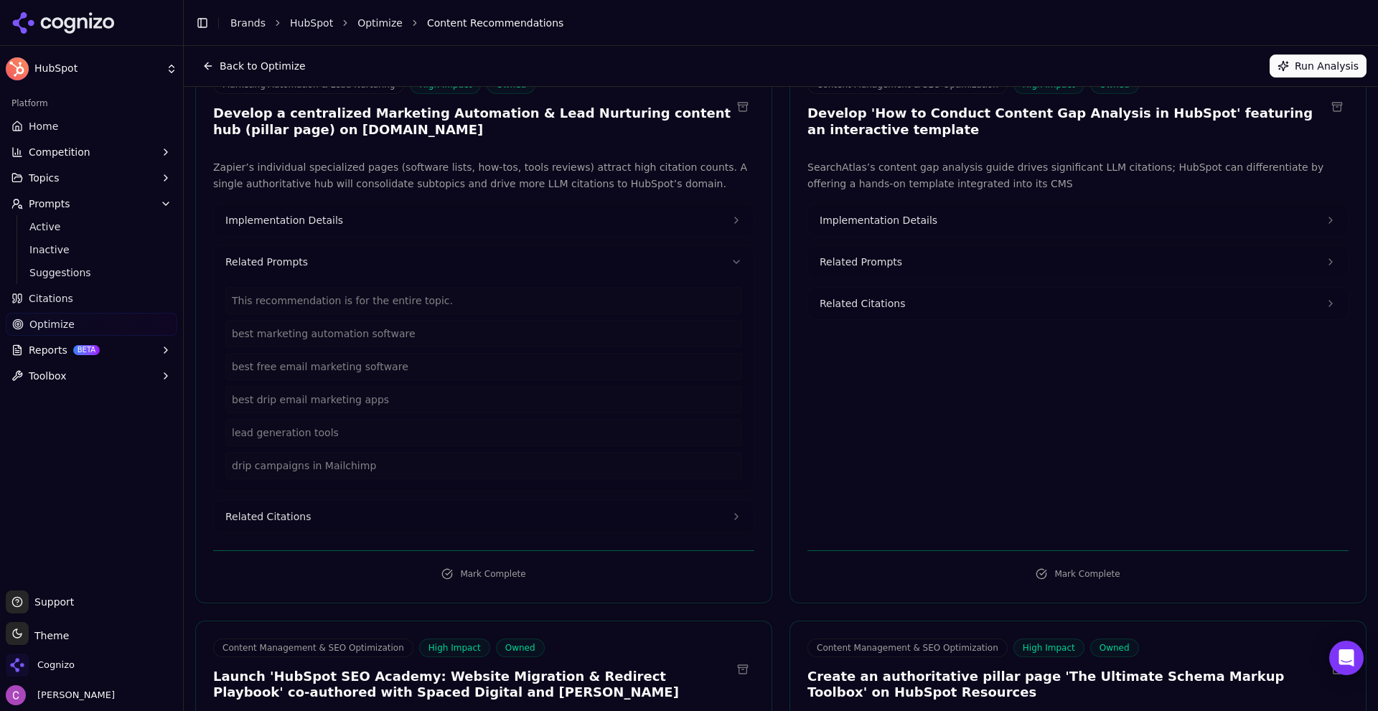
scroll to position [144, 0]
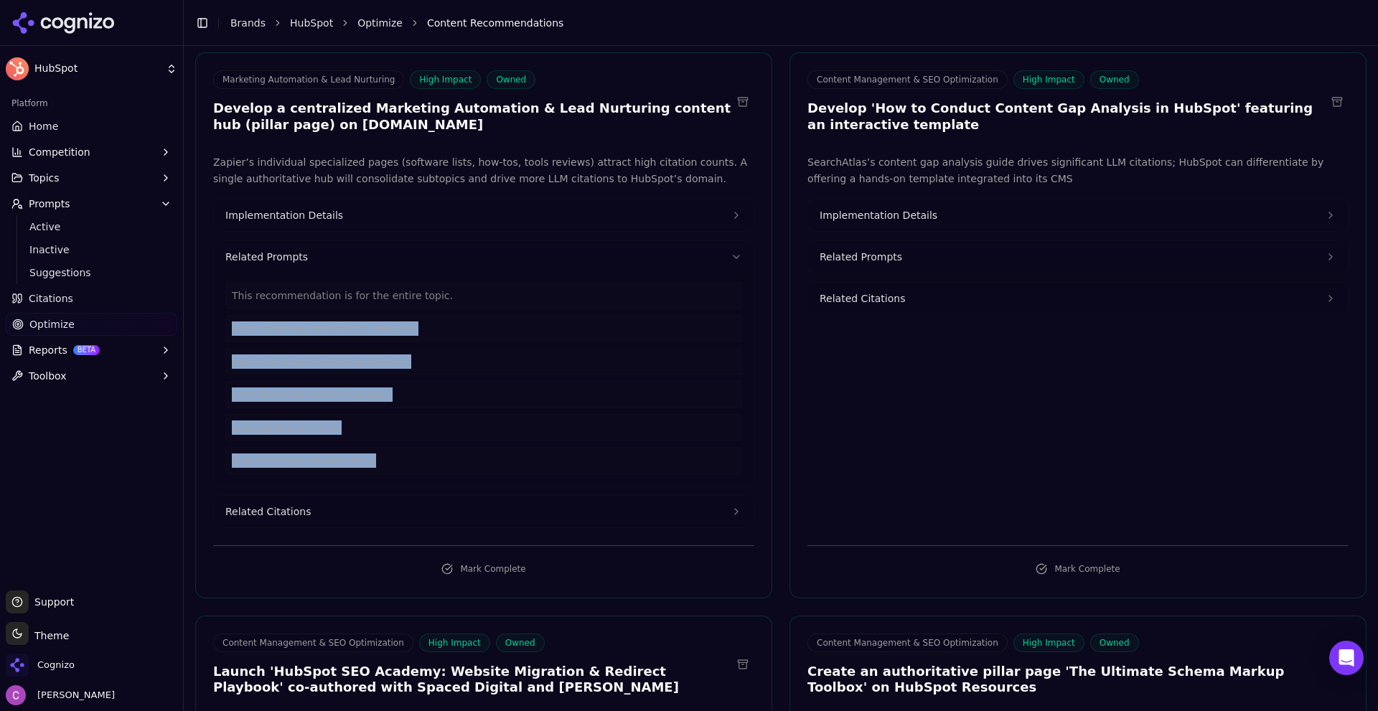
drag, startPoint x: 386, startPoint y: 457, endPoint x: 228, endPoint y: 326, distance: 205.0
click at [228, 326] on div "This recommendation is for the entire topic. best marketing automation software…" at bounding box center [483, 378] width 517 height 192
click at [307, 505] on button "Related Citations" at bounding box center [484, 512] width 540 height 32
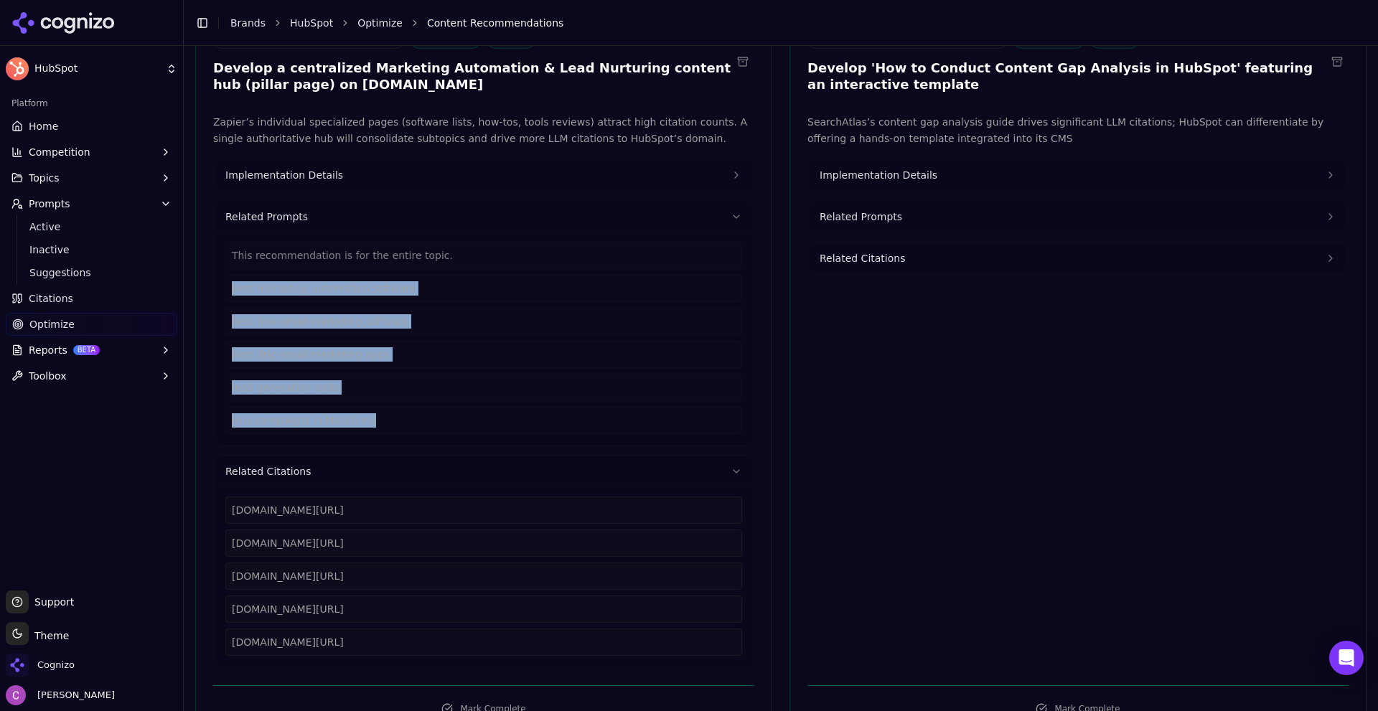
scroll to position [215, 0]
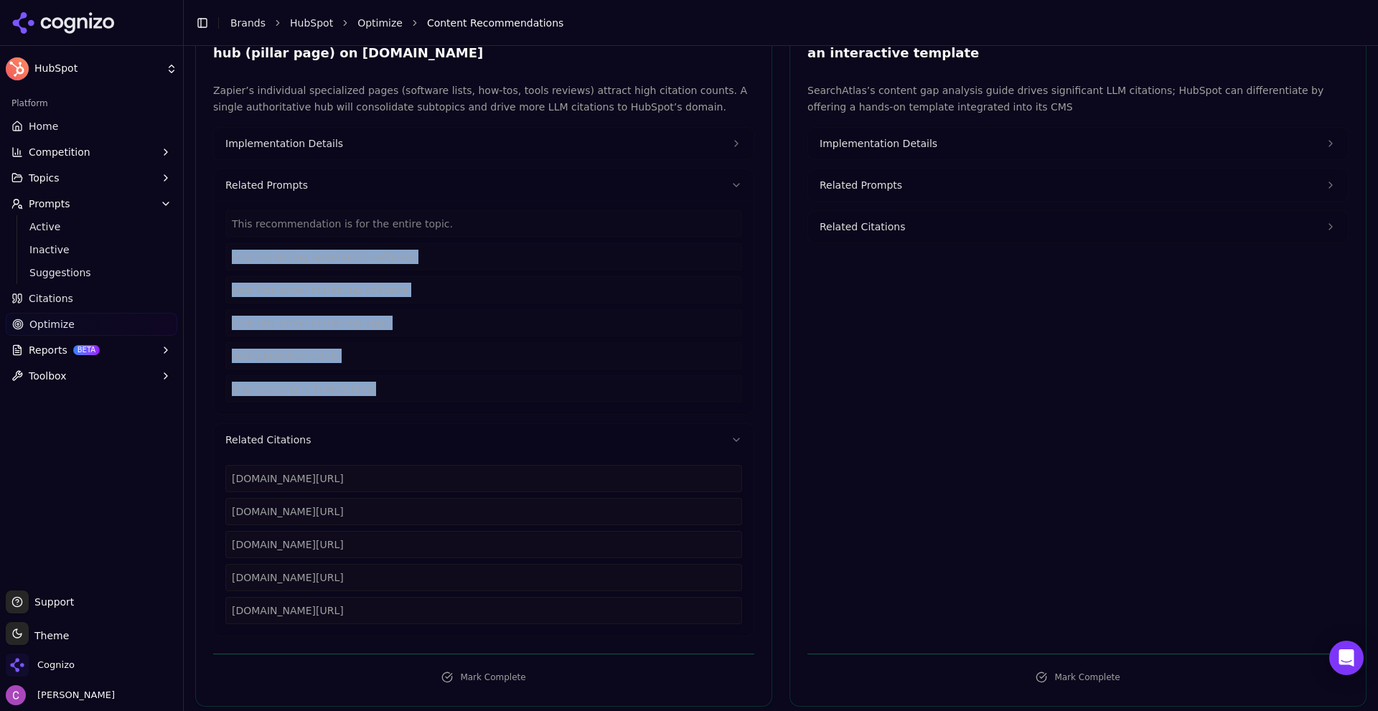
drag, startPoint x: 457, startPoint y: 612, endPoint x: 233, endPoint y: 492, distance: 253.8
click at [220, 484] on div "zapier.com/blog/best-marketing-automation-software zapier.com/blog/free-email-m…" at bounding box center [484, 546] width 540 height 180
click at [309, 144] on span "Implementation Details" at bounding box center [284, 143] width 118 height 14
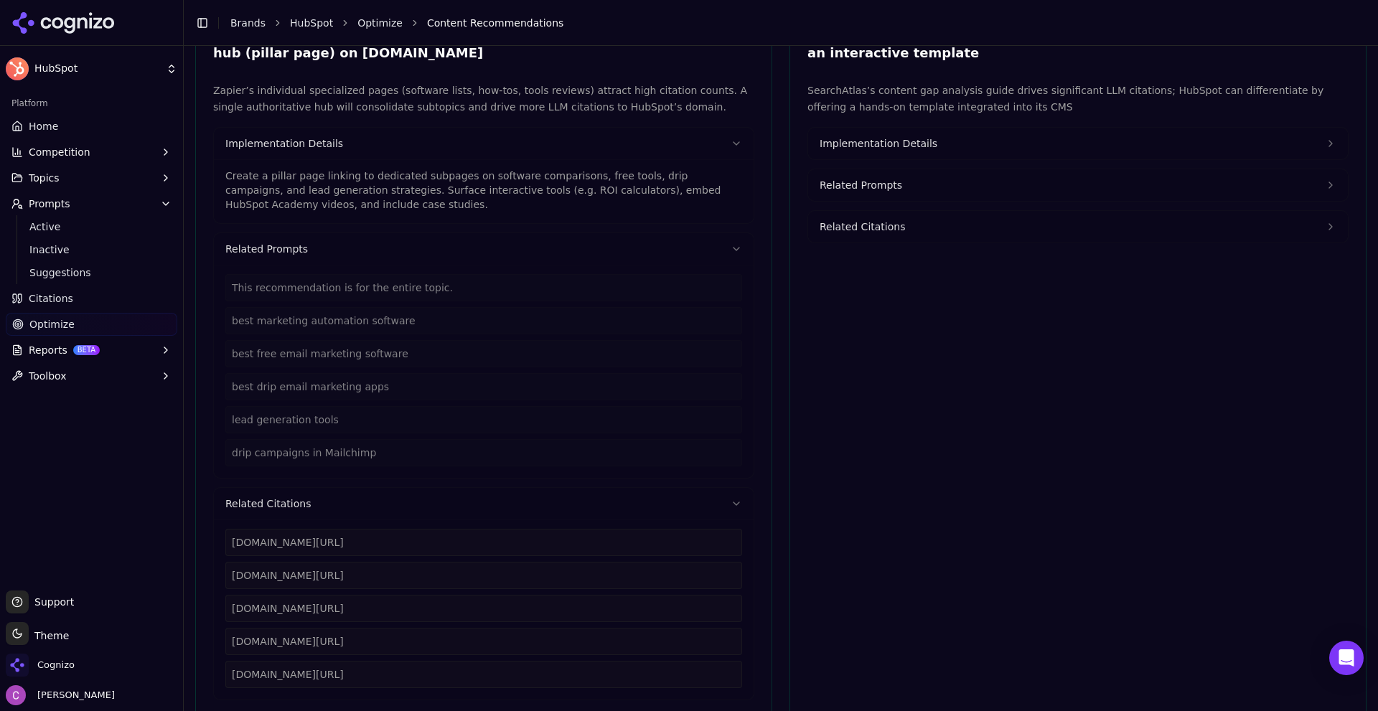
click at [297, 201] on p "Create a pillar page linking to dedicated subpages on software comparisons, fre…" at bounding box center [483, 190] width 517 height 43
click at [309, 186] on p "Create a pillar page linking to dedicated subpages on software comparisons, fre…" at bounding box center [483, 190] width 517 height 43
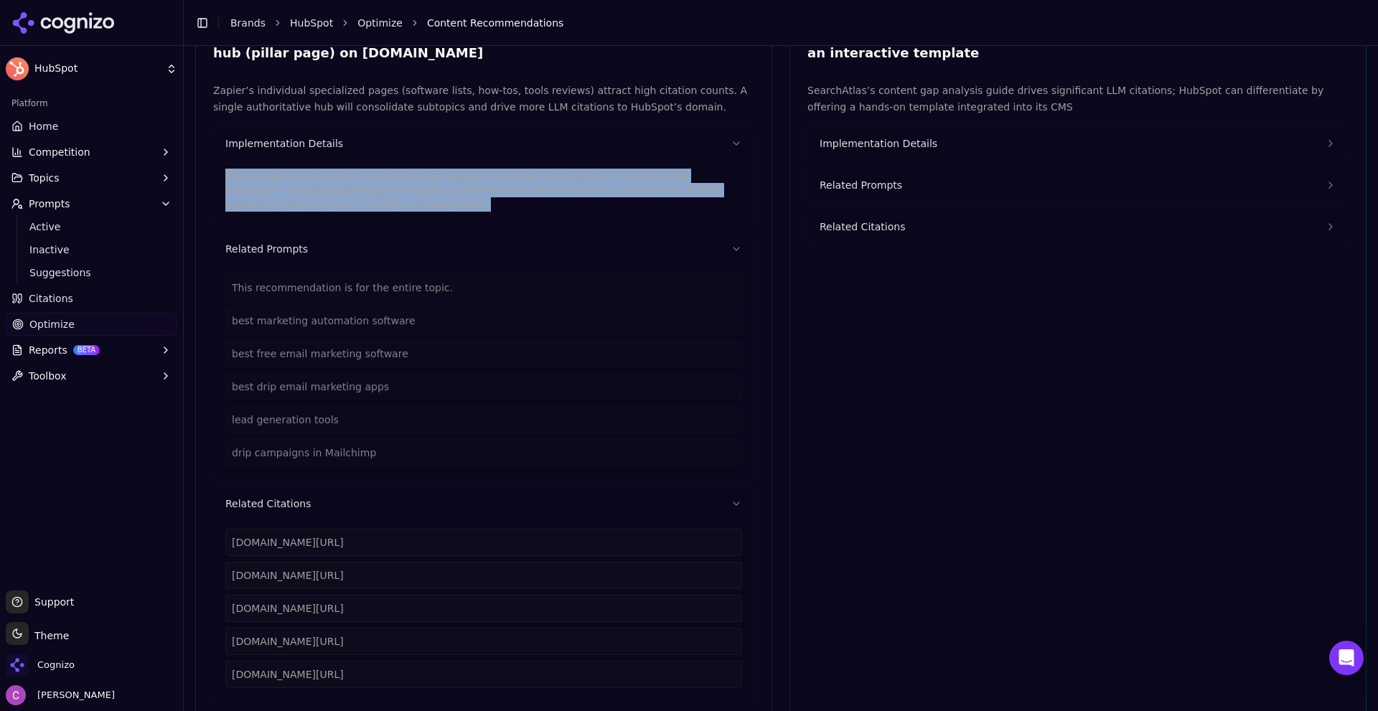
click at [309, 186] on p "Create a pillar page linking to dedicated subpages on software comparisons, fre…" at bounding box center [483, 190] width 517 height 43
click at [922, 151] on button "Implementation Details" at bounding box center [1078, 144] width 540 height 32
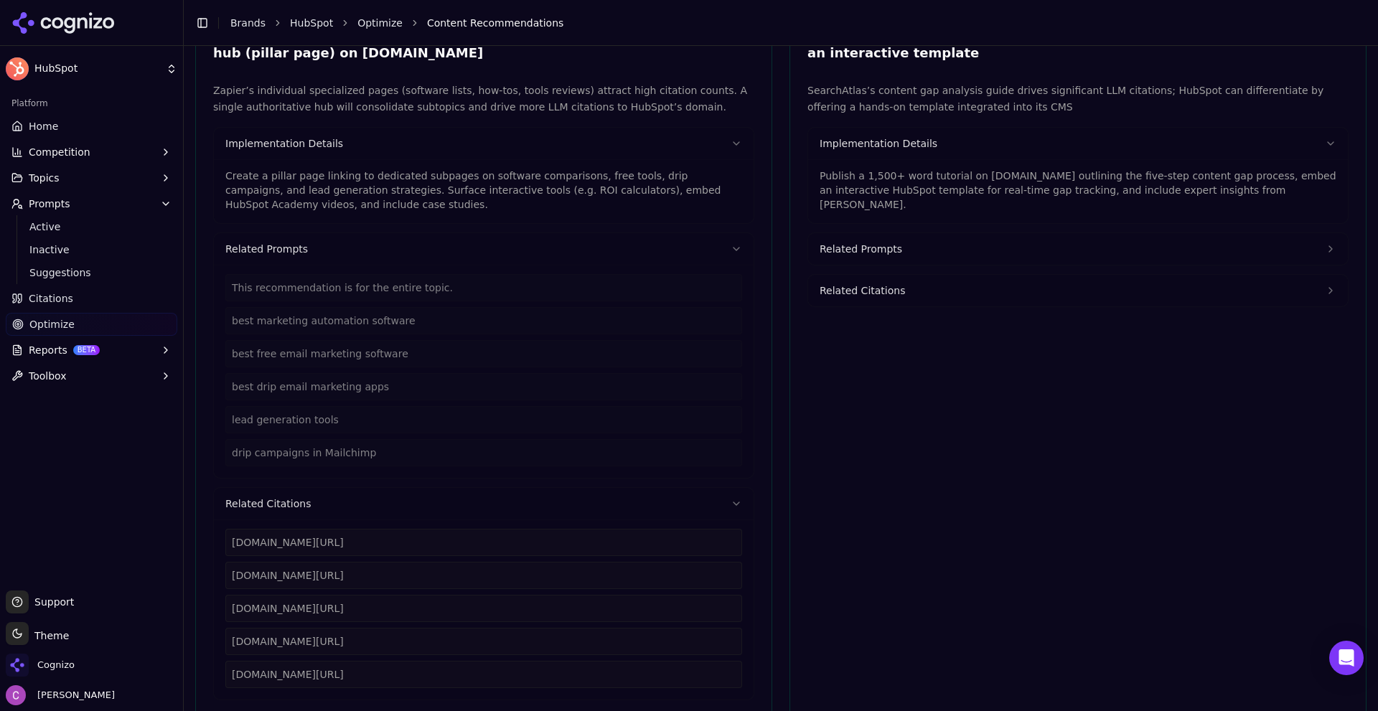
click at [930, 182] on p "Publish a 1,500+ word tutorial on blog.hubspot.com outlining the five-step cont…" at bounding box center [1078, 190] width 517 height 43
click at [930, 181] on p "Publish a 1,500+ word tutorial on blog.hubspot.com outlining the five-step cont…" at bounding box center [1078, 190] width 517 height 43
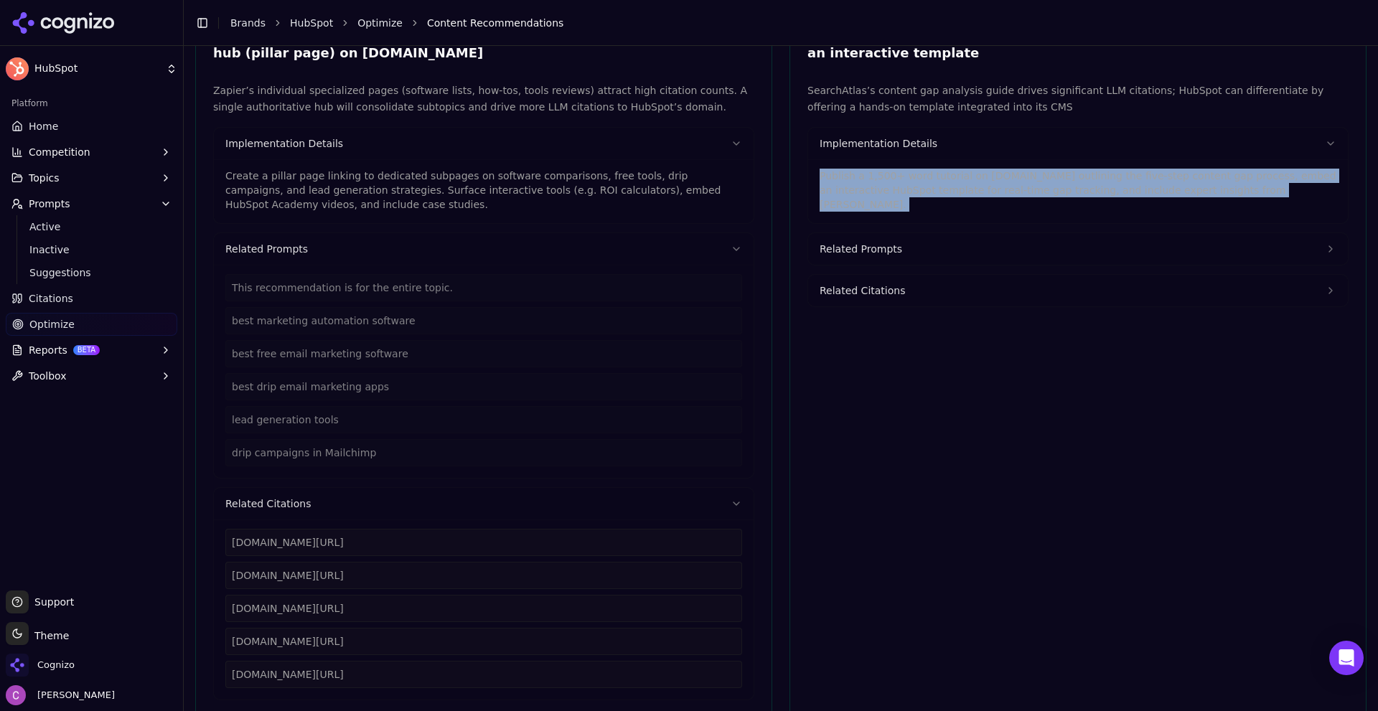
click at [930, 181] on p "Publish a 1,500+ word tutorial on blog.hubspot.com outlining the five-step cont…" at bounding box center [1078, 190] width 517 height 43
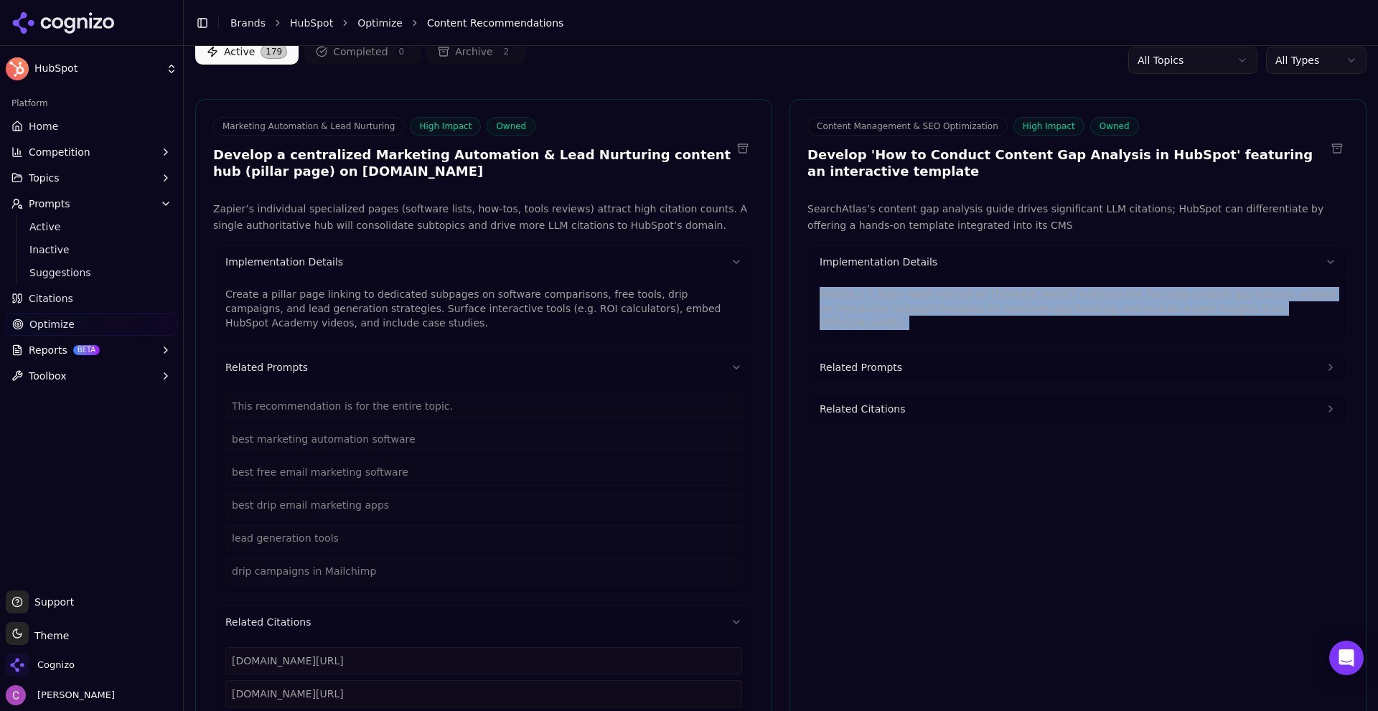
scroll to position [0, 0]
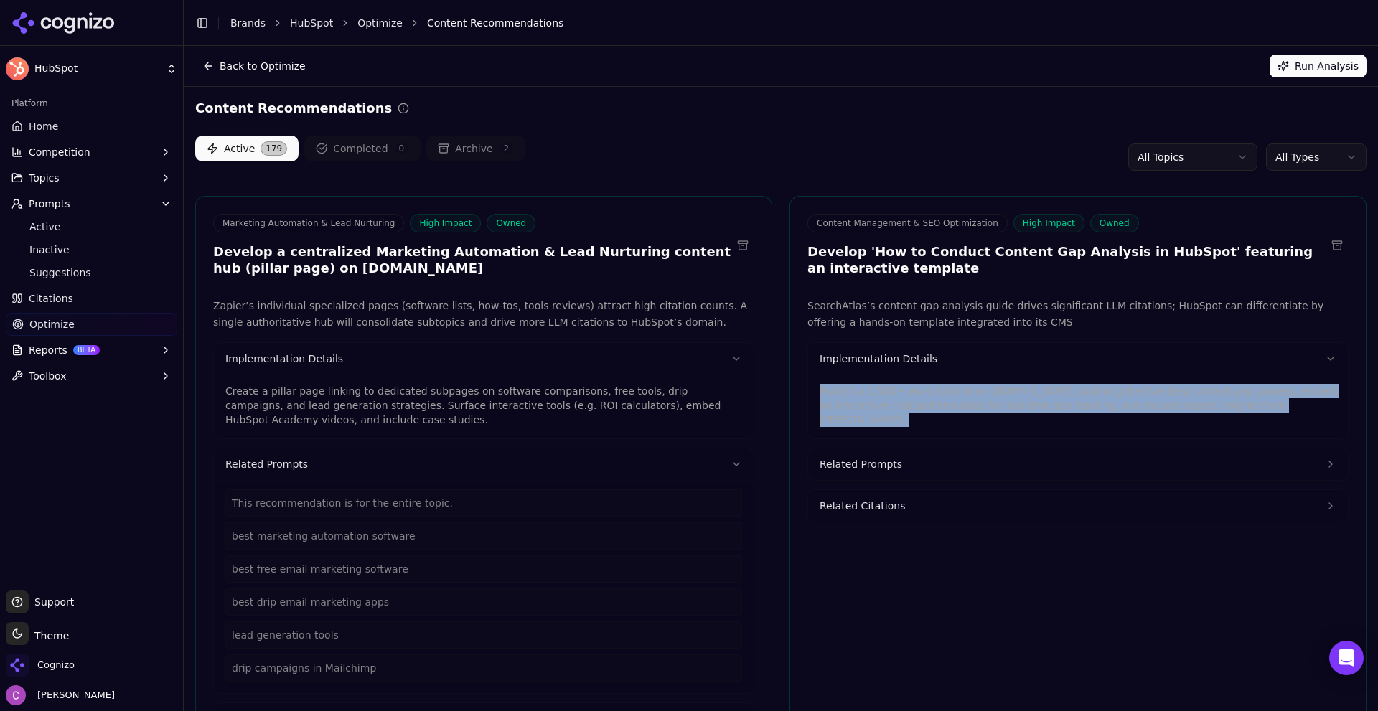
click at [1276, 167] on html "HubSpot Platform Home Competition Topics Prompts Active Inactive Suggestions Ci…" at bounding box center [689, 355] width 1378 height 711
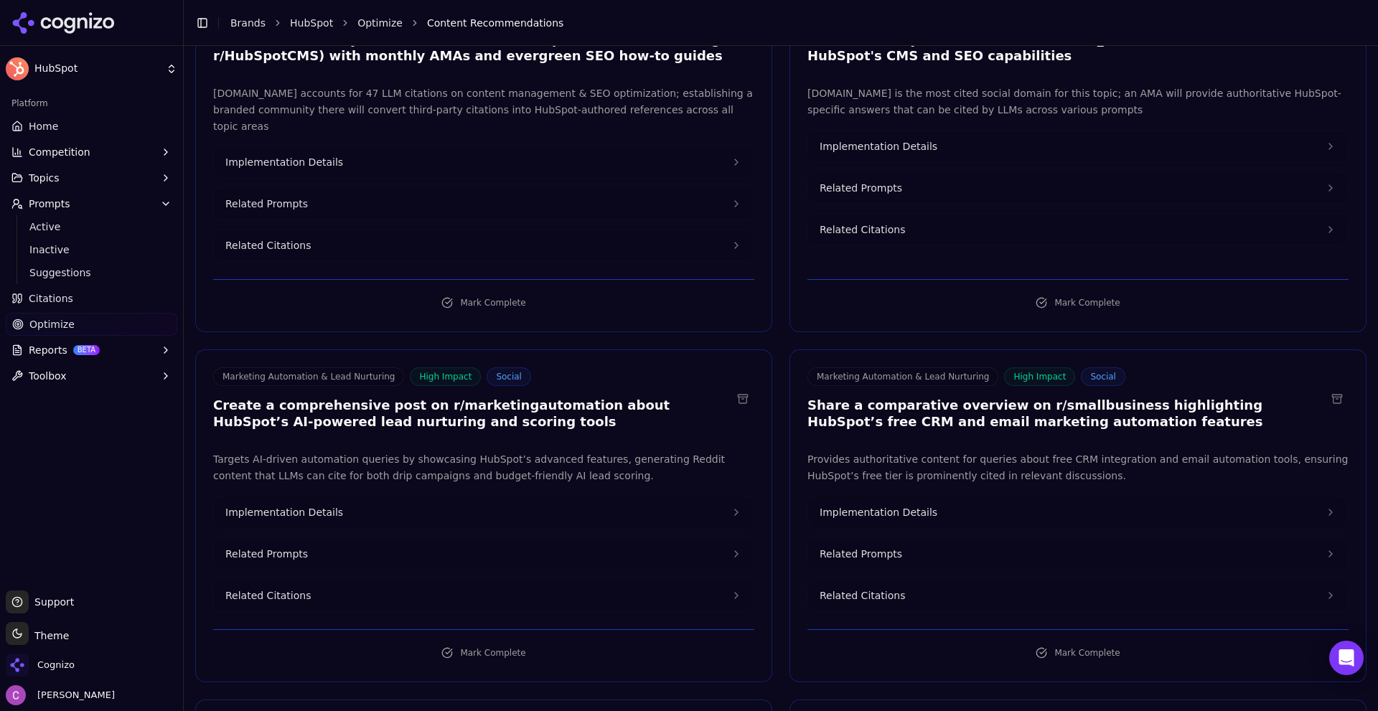
scroll to position [215, 0]
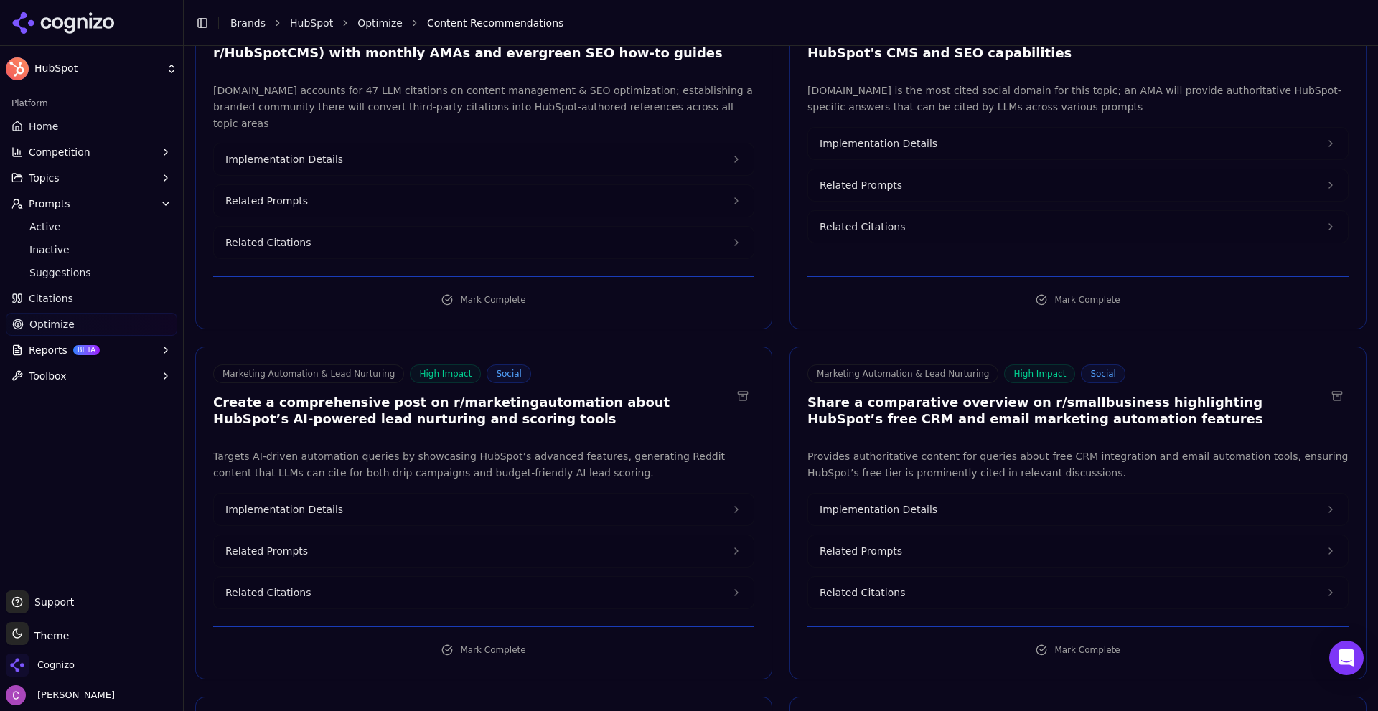
click at [500, 395] on h3 "Create a comprehensive post on r/marketingautomation about HubSpot’s AI-powered…" at bounding box center [472, 411] width 518 height 32
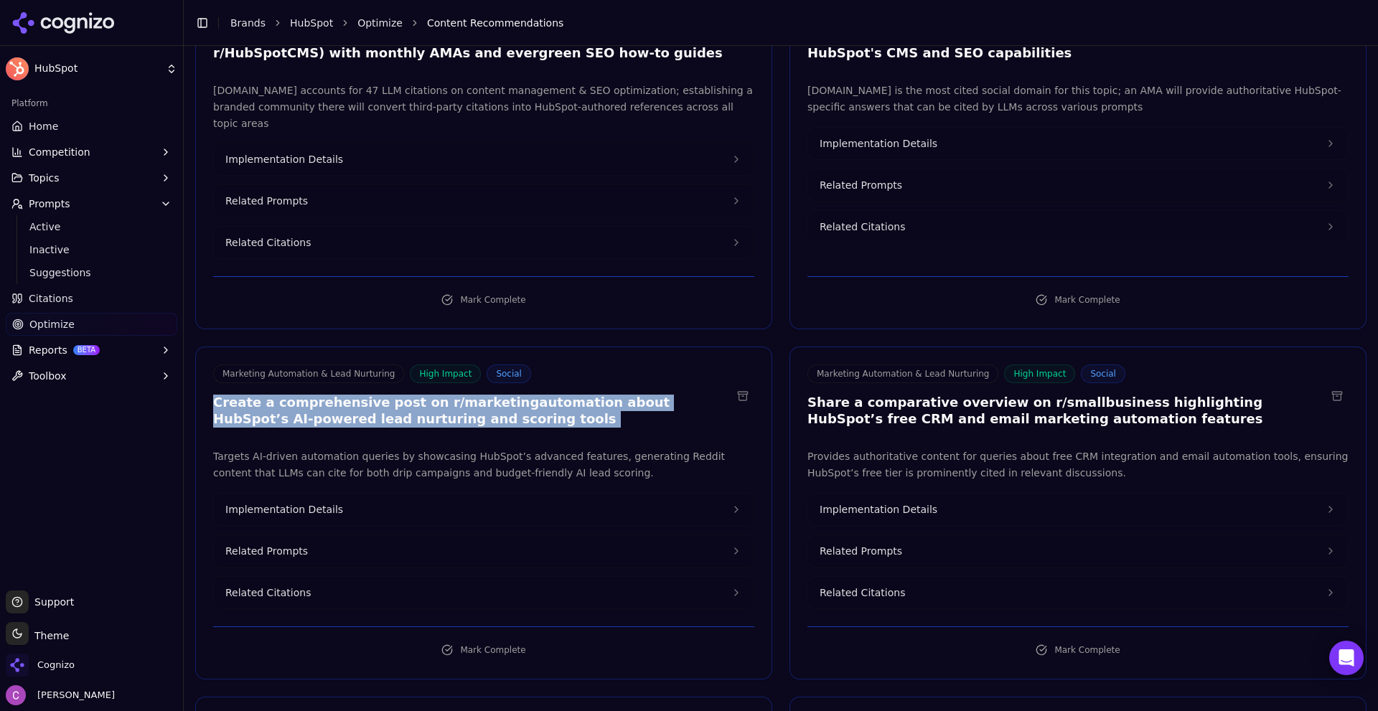
click at [500, 395] on h3 "Create a comprehensive post on r/marketingautomation about HubSpot’s AI-powered…" at bounding box center [472, 411] width 518 height 32
click at [312, 536] on button "Related Prompts" at bounding box center [484, 552] width 540 height 32
click at [899, 536] on button "Related Prompts" at bounding box center [1078, 552] width 540 height 32
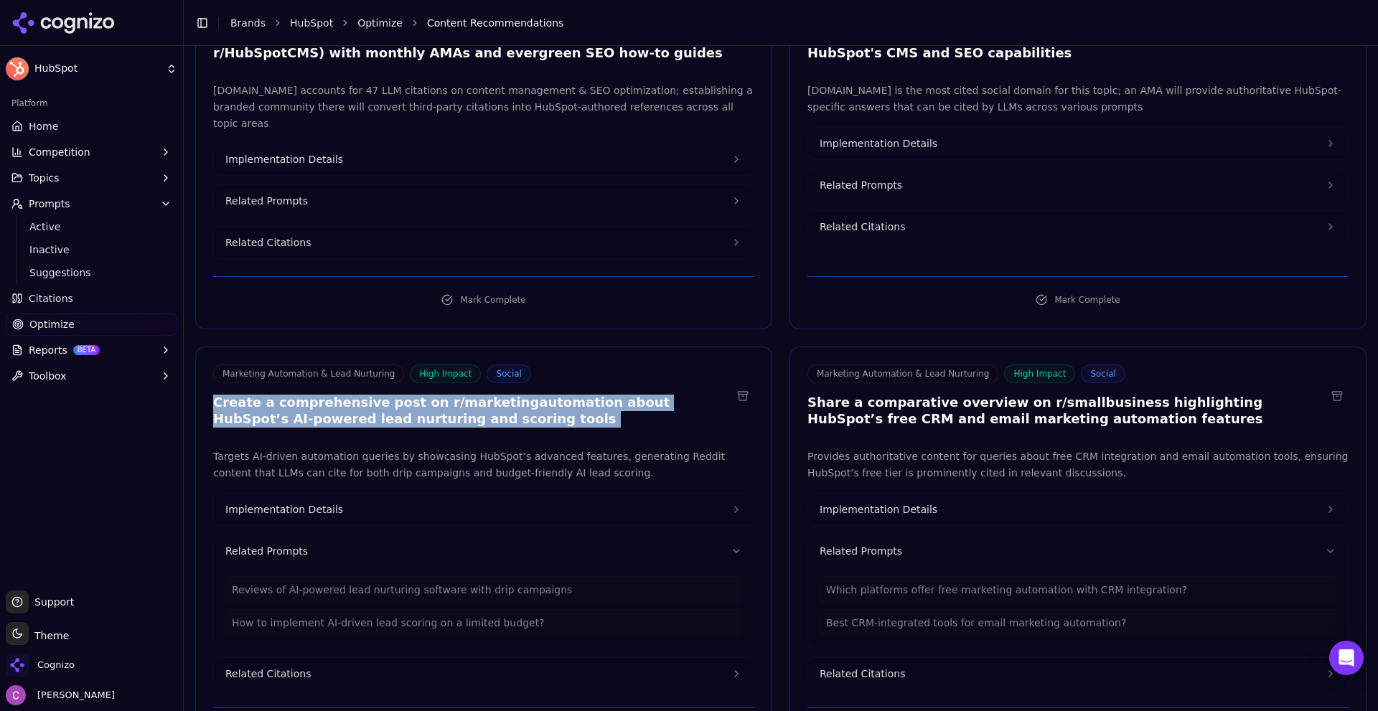
drag, startPoint x: 918, startPoint y: 490, endPoint x: 802, endPoint y: 495, distance: 115.7
click at [915, 503] on span "Implementation Details" at bounding box center [879, 510] width 118 height 14
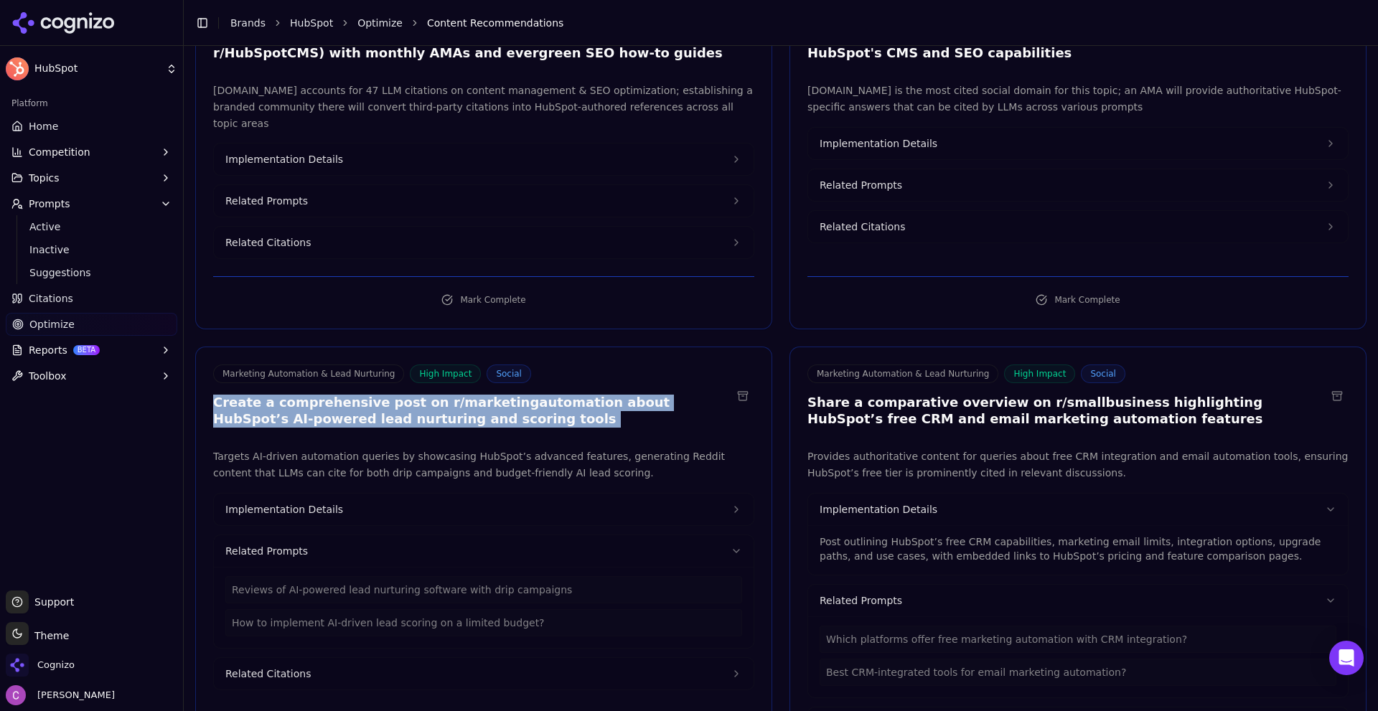
click at [506, 500] on button "Implementation Details" at bounding box center [484, 510] width 540 height 32
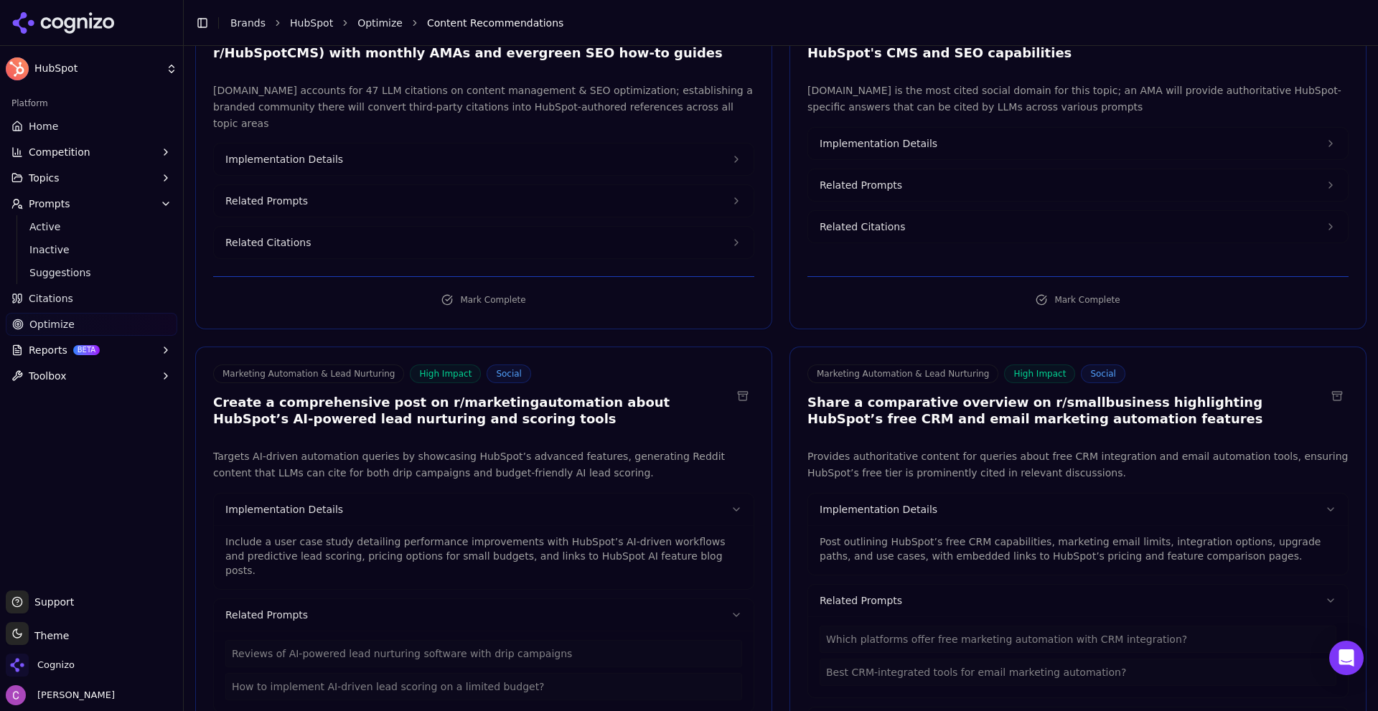
click at [263, 541] on p "Include a user case study detailing performance improvements with HubSpot’s AI-…" at bounding box center [483, 556] width 517 height 43
click at [261, 542] on p "Include a user case study detailing performance improvements with HubSpot’s AI-…" at bounding box center [483, 556] width 517 height 43
click at [261, 541] on p "Include a user case study detailing performance improvements with HubSpot’s AI-…" at bounding box center [483, 556] width 517 height 43
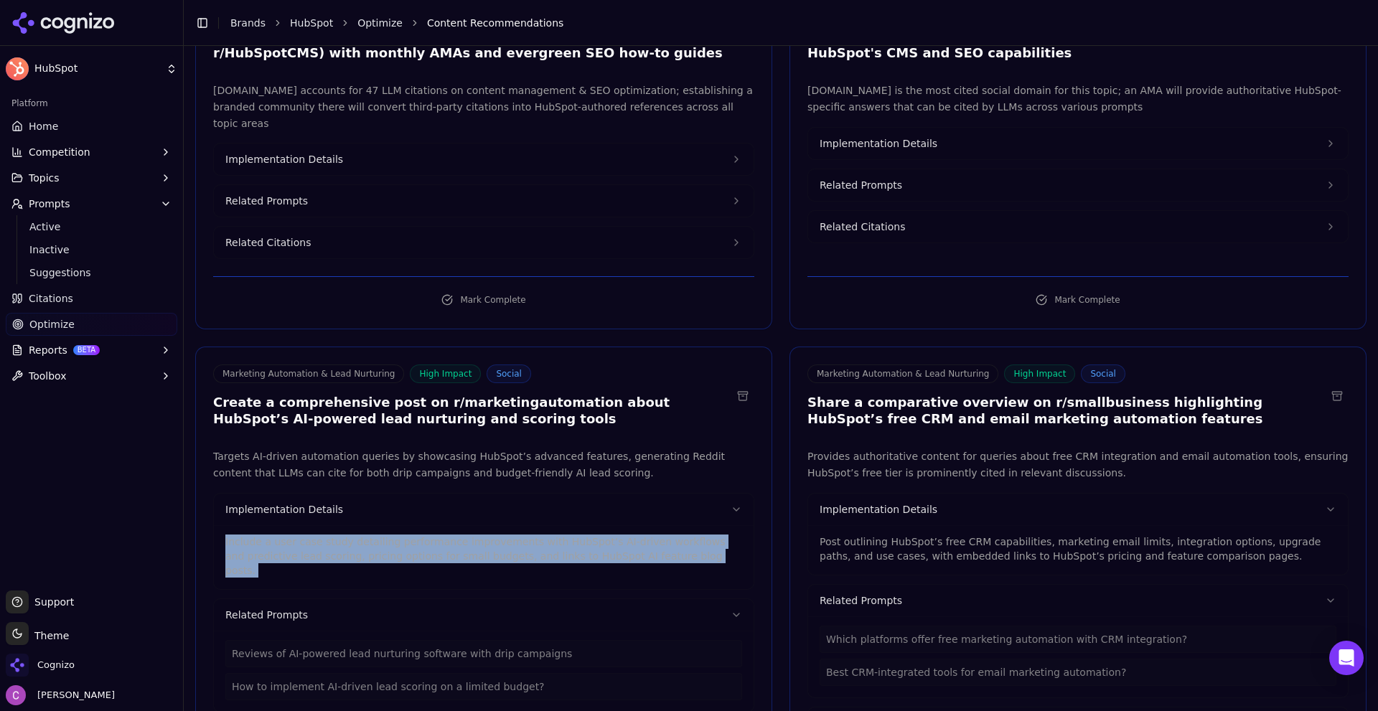
click at [261, 541] on p "Include a user case study detailing performance improvements with HubSpot’s AI-…" at bounding box center [483, 556] width 517 height 43
click at [93, 116] on link "Home" at bounding box center [92, 126] width 172 height 23
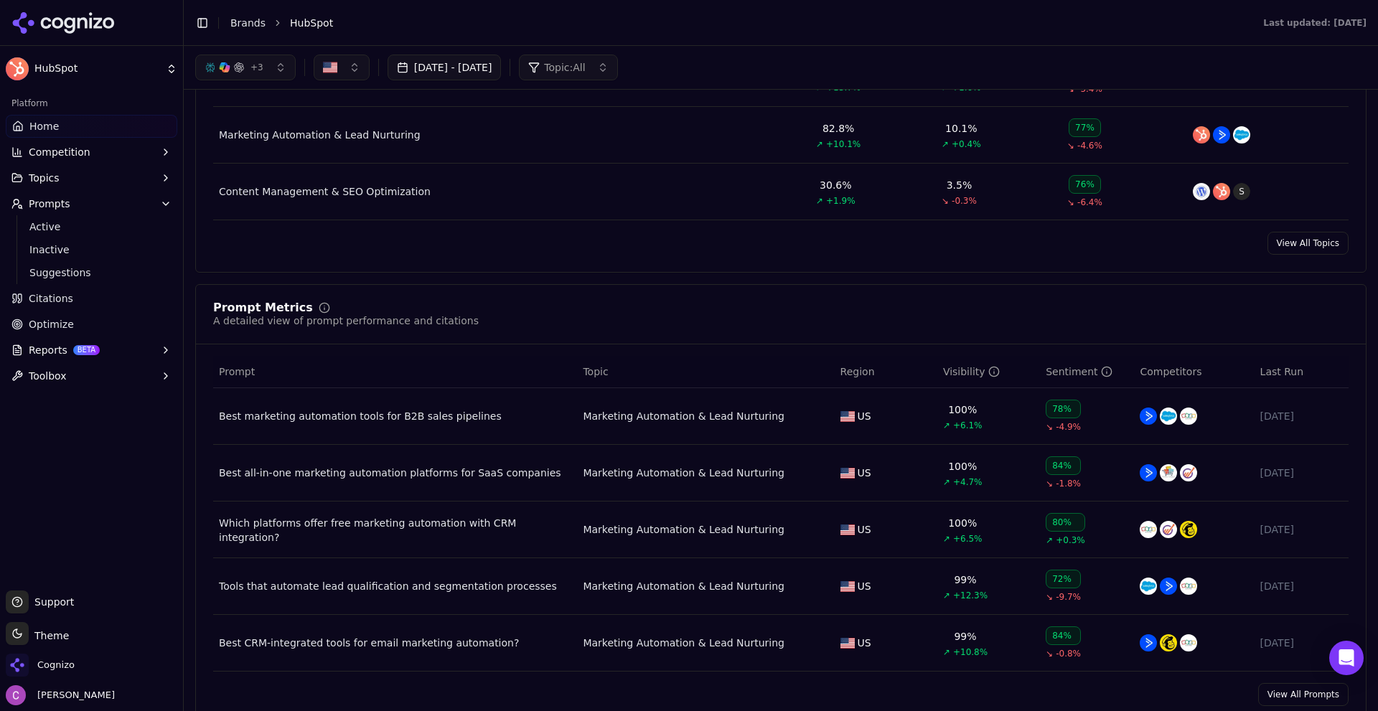
scroll to position [718, 0]
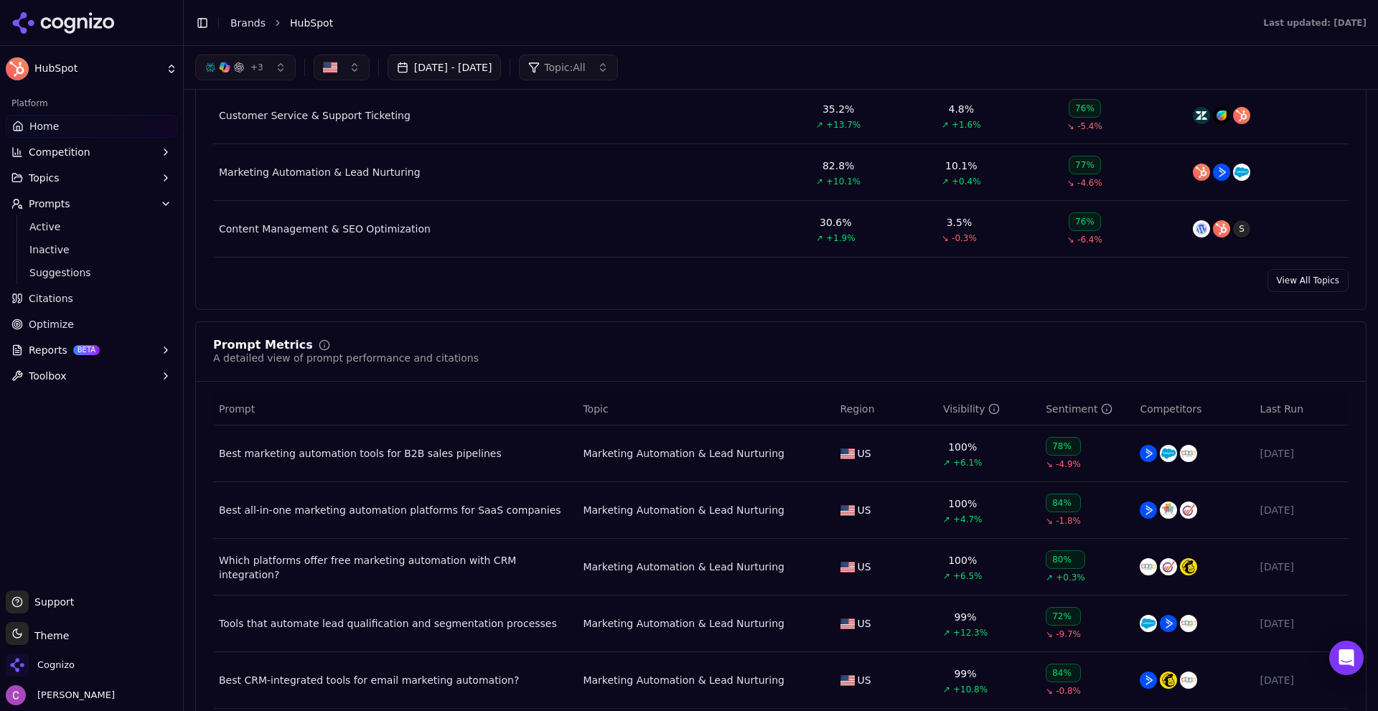
drag, startPoint x: 51, startPoint y: 318, endPoint x: 74, endPoint y: 321, distance: 23.2
click at [50, 318] on span "Optimize" at bounding box center [51, 324] width 45 height 14
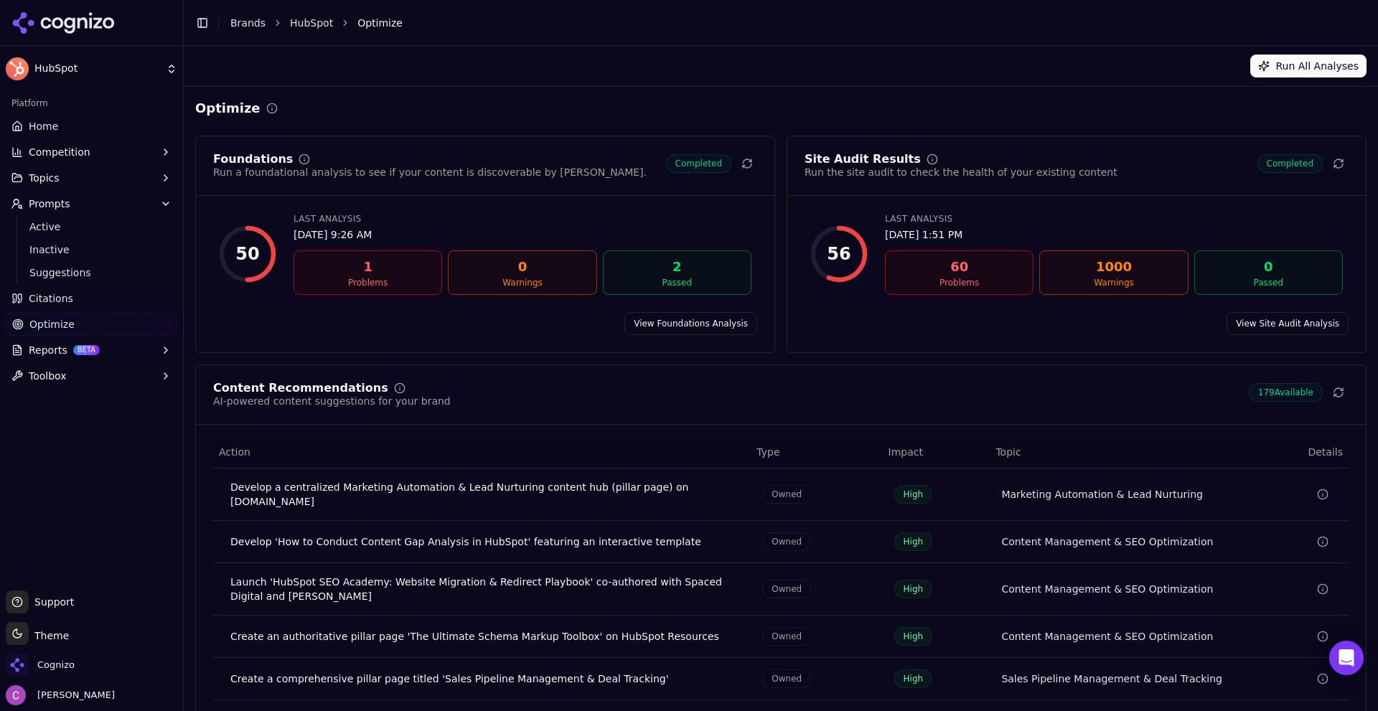
scroll to position [43, 0]
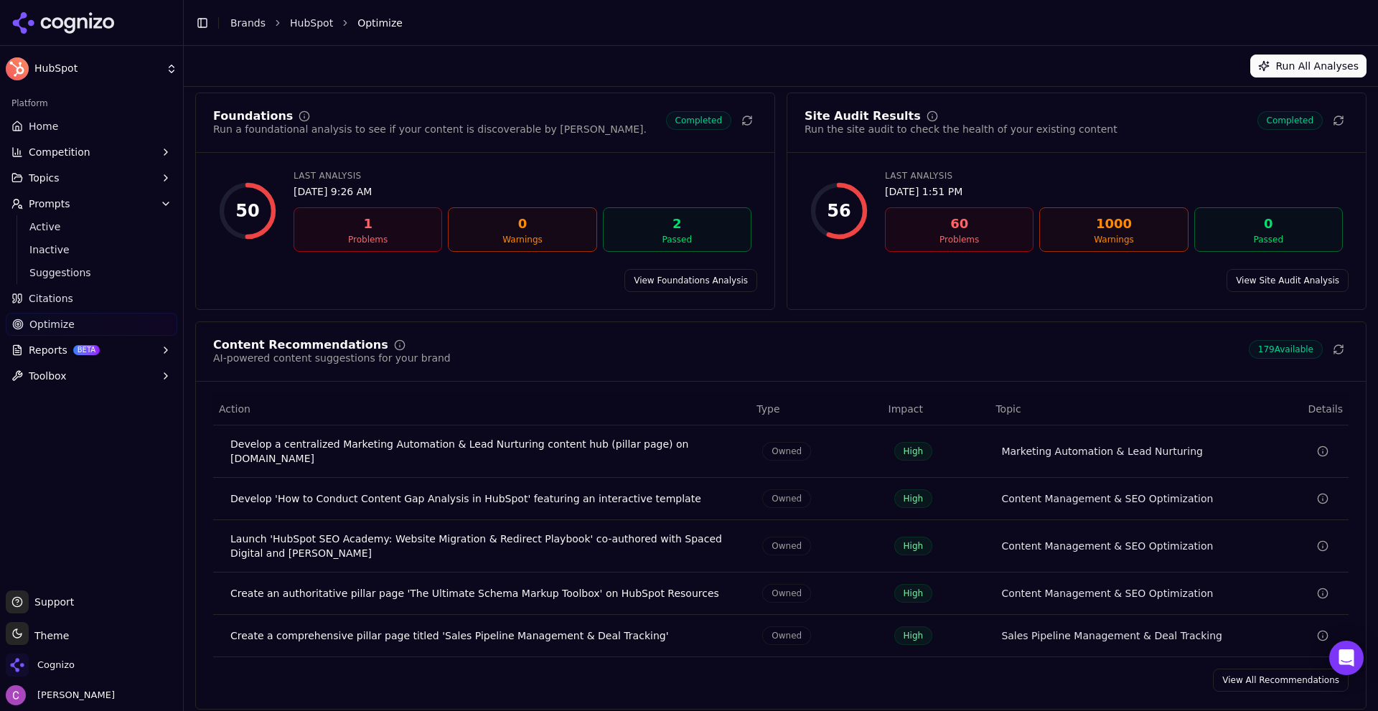
click at [1238, 669] on link "View All Recommendations" at bounding box center [1281, 680] width 136 height 23
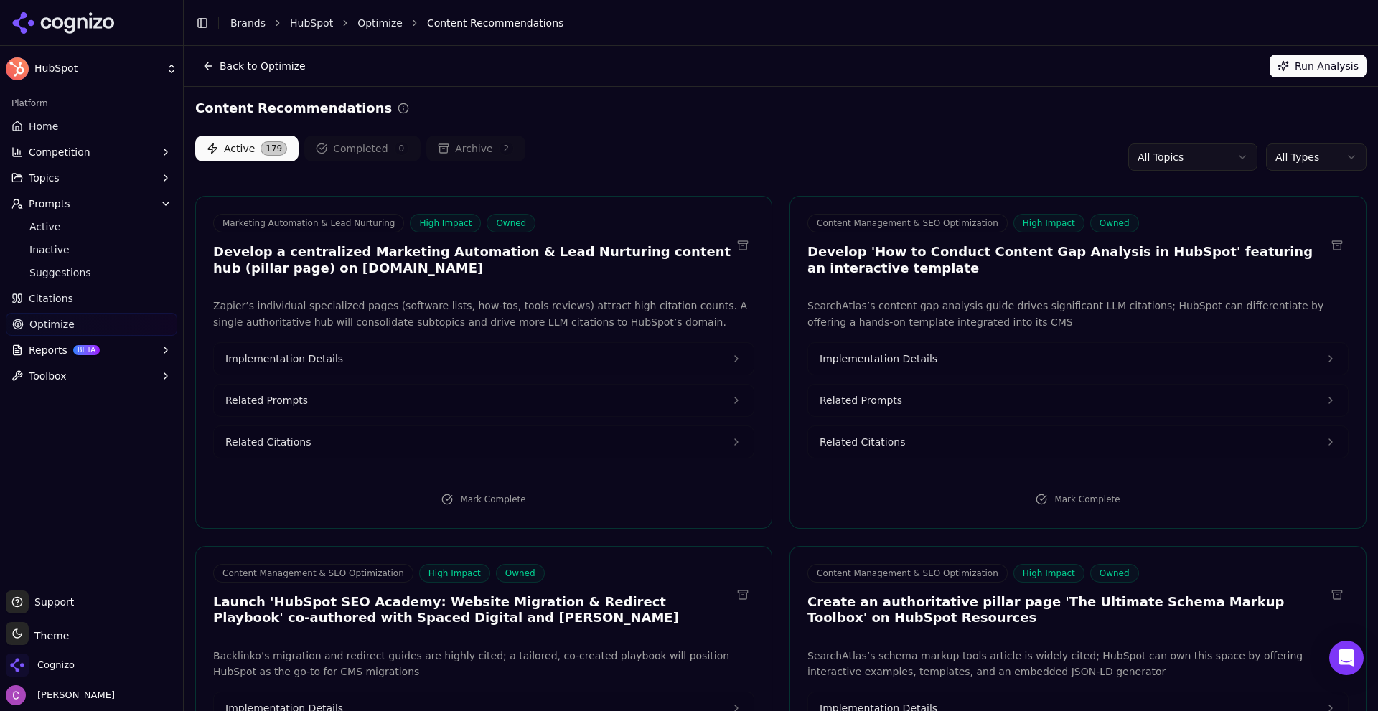
click at [67, 118] on link "Home" at bounding box center [92, 126] width 172 height 23
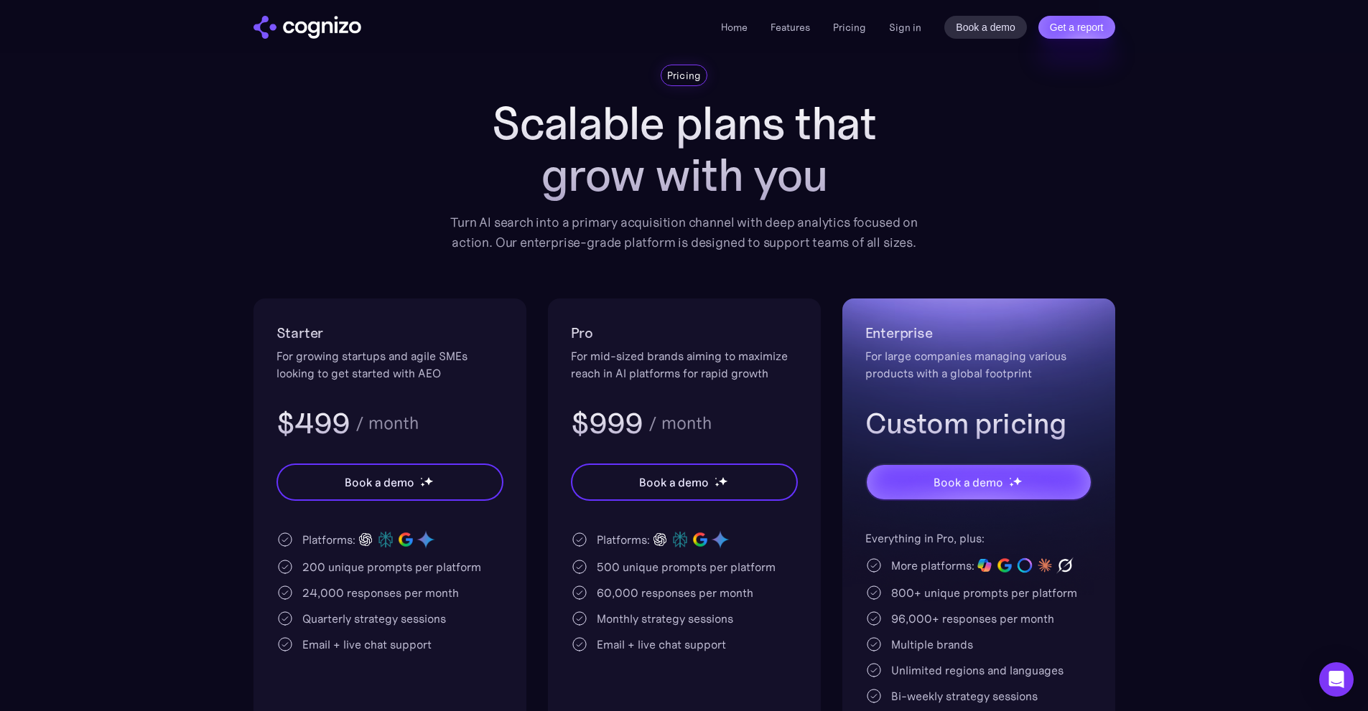
scroll to position [144, 0]
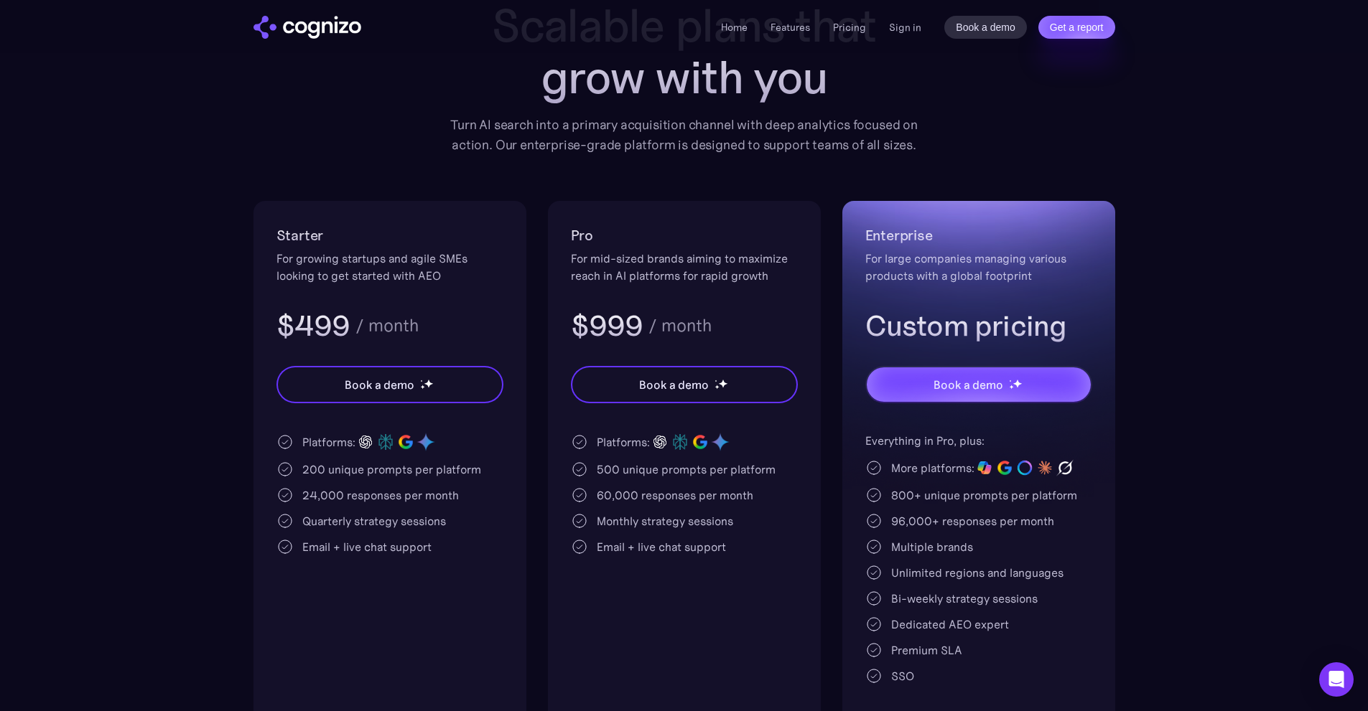
click at [309, 458] on div "Platforms: 200 unique prompts per platform 24,000 responses per month Quarterly…" at bounding box center [389, 493] width 227 height 123
click at [311, 468] on div "200 unique prompts per platform" at bounding box center [391, 469] width 179 height 17
click at [400, 469] on div "200 unique prompts per platform" at bounding box center [391, 469] width 179 height 17
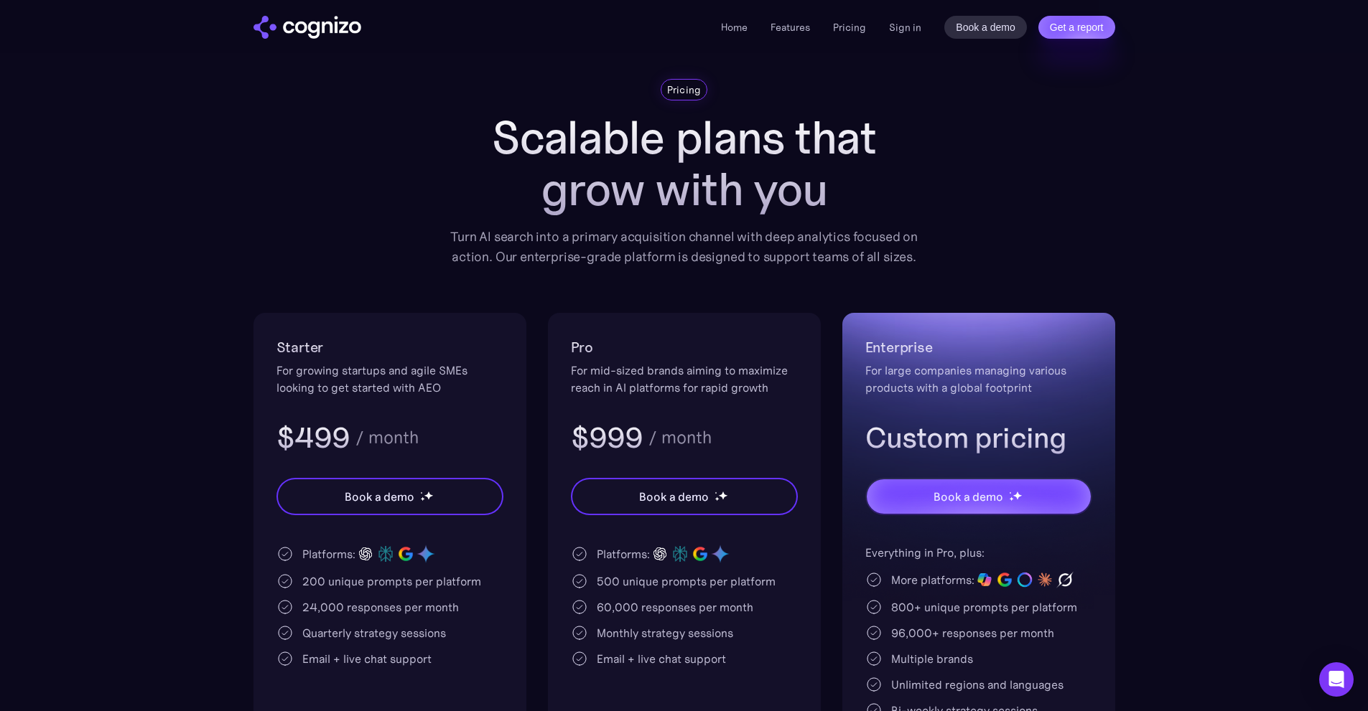
scroll to position [0, 0]
